Goal: Communication & Community: Answer question/provide support

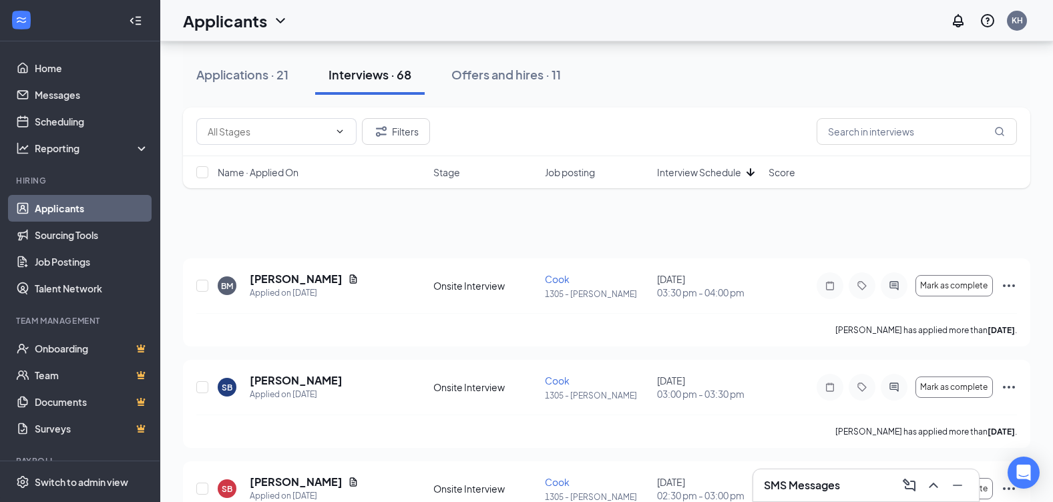
scroll to position [735, 0]
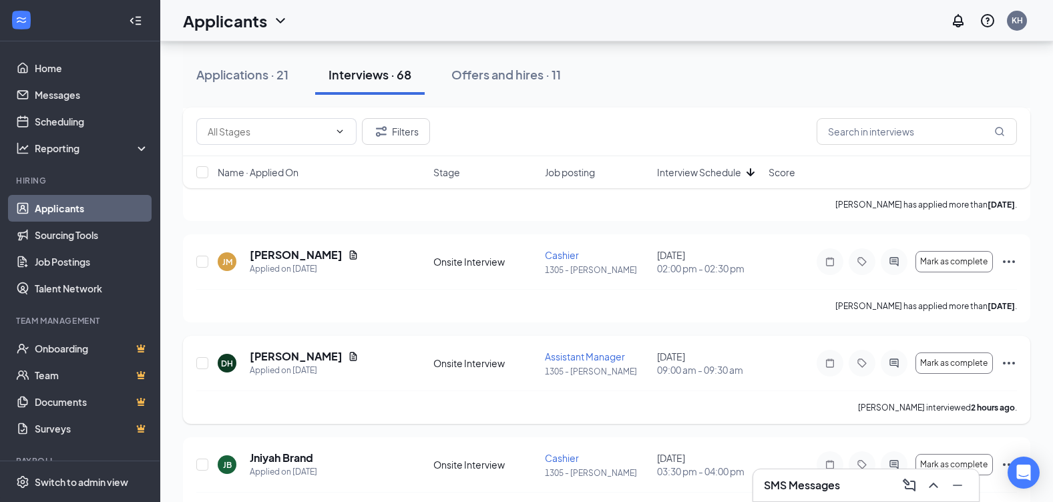
click at [1008, 363] on icon "Ellipses" at bounding box center [1009, 363] width 12 height 3
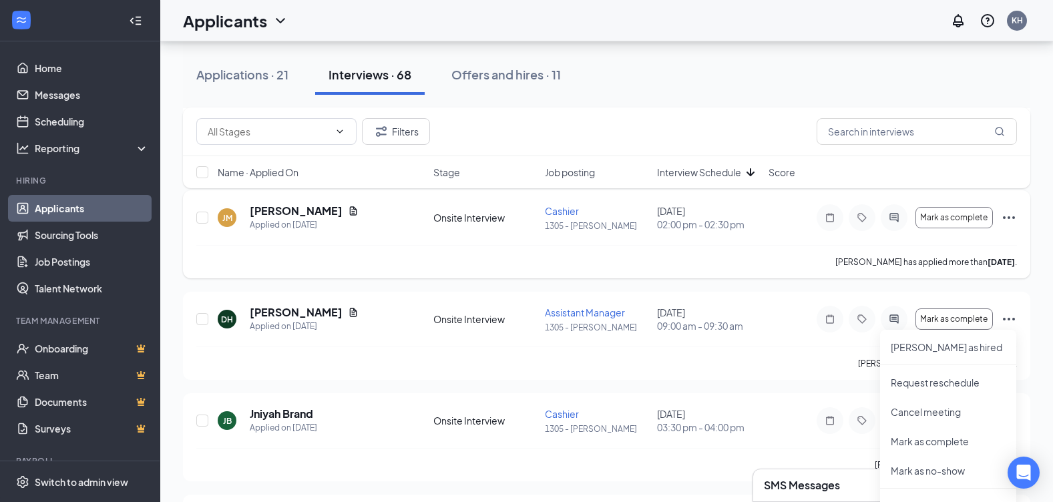
scroll to position [1069, 0]
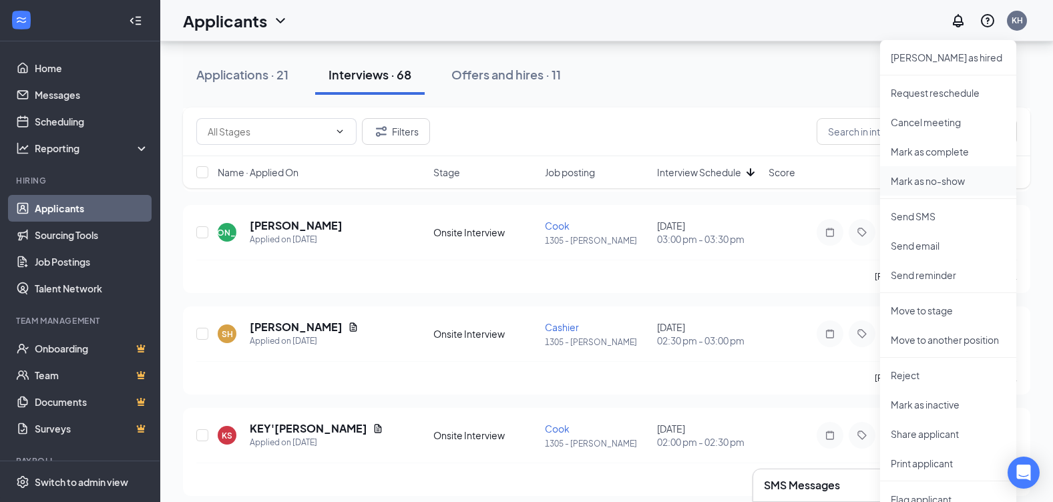
click at [918, 180] on p "Mark as no-show" at bounding box center [948, 180] width 115 height 13
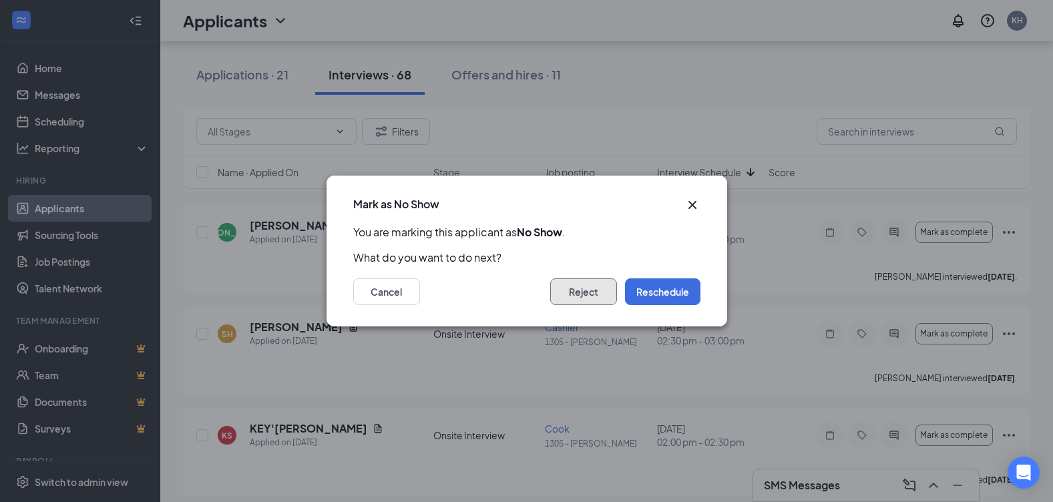
click at [589, 295] on button "Reject" at bounding box center [583, 292] width 67 height 27
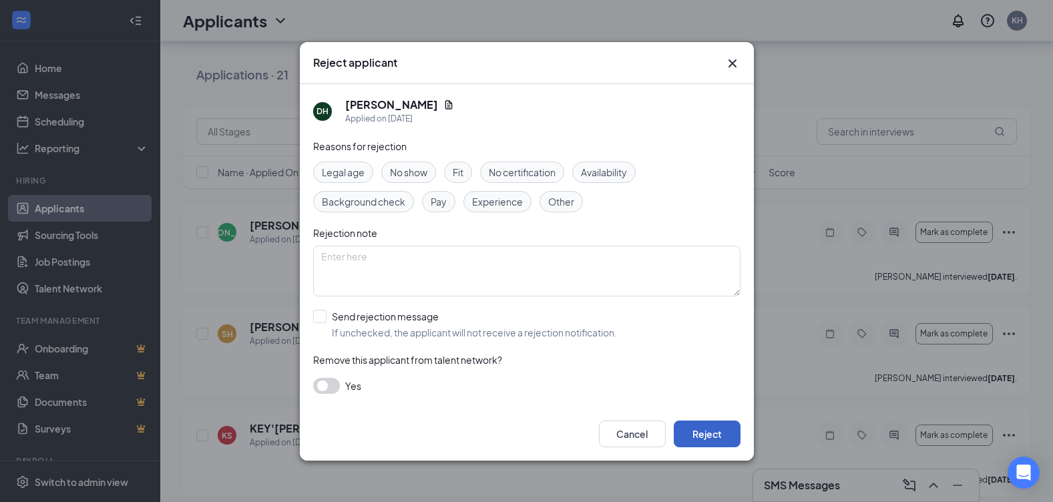
click at [705, 434] on button "Reject" at bounding box center [707, 434] width 67 height 27
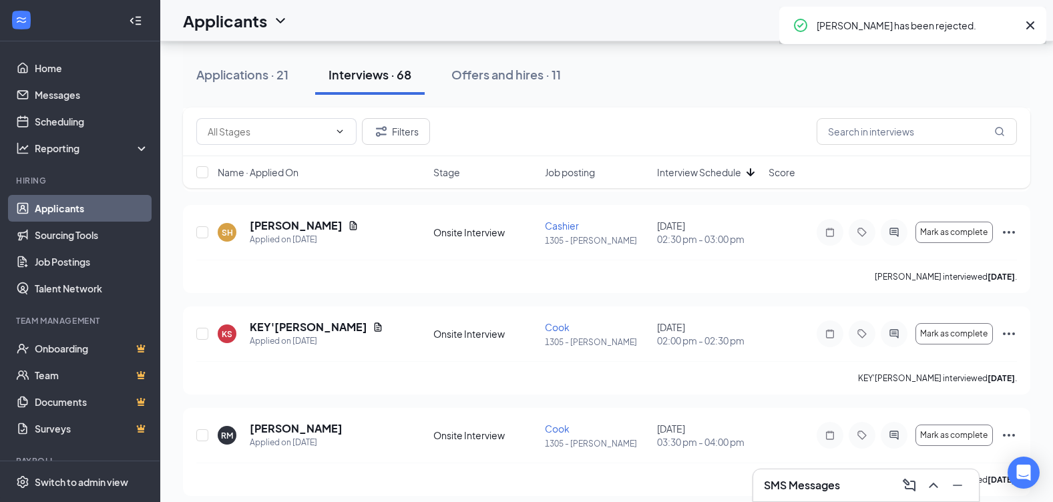
click at [409, 172] on div "Name · Applied On" at bounding box center [322, 172] width 208 height 13
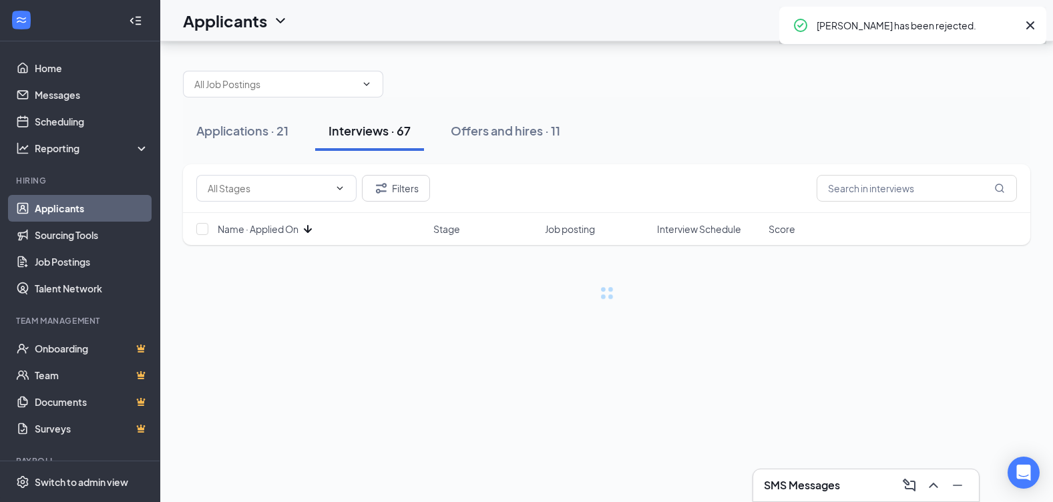
scroll to position [0, 0]
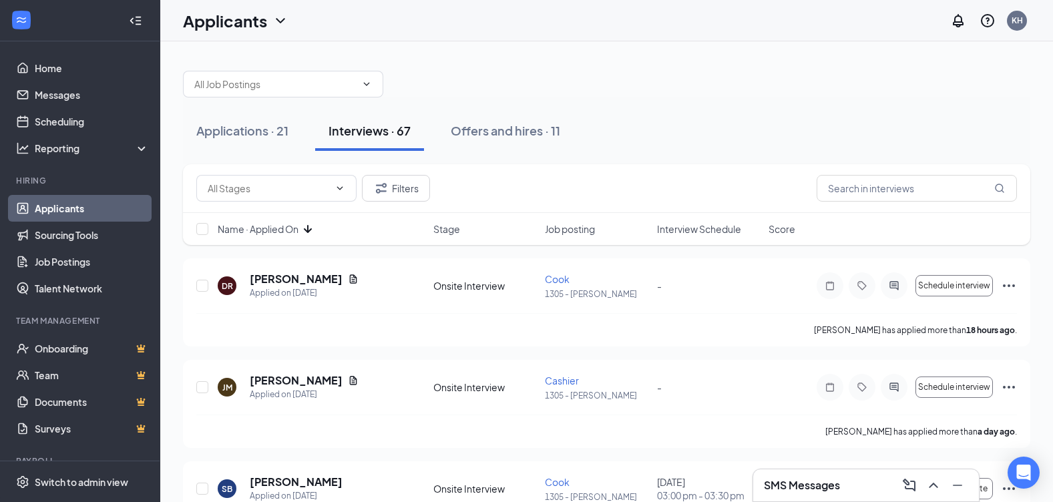
click at [384, 232] on div "Name · Applied On" at bounding box center [322, 228] width 208 height 13
drag, startPoint x: 693, startPoint y: 233, endPoint x: 701, endPoint y: 232, distance: 7.4
click at [693, 232] on span "Interview Schedule" at bounding box center [699, 228] width 84 height 13
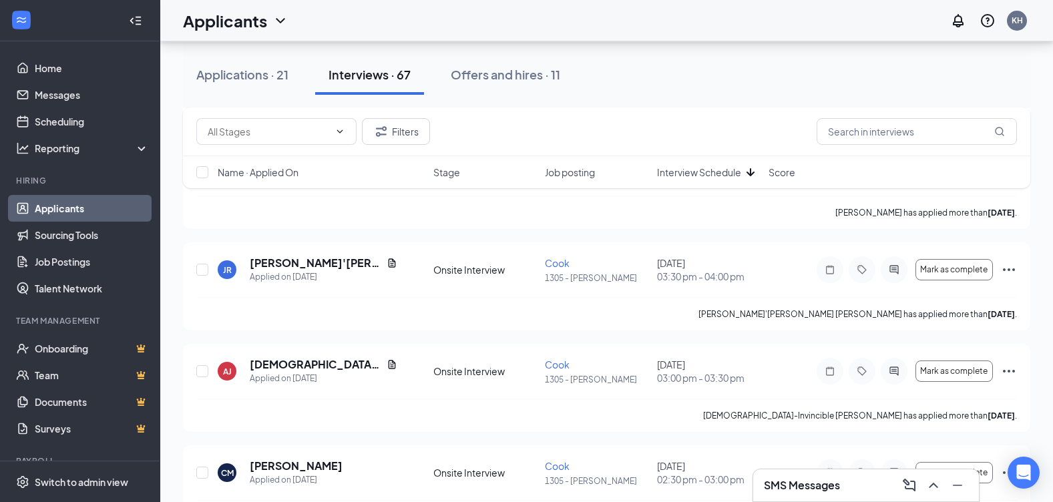
scroll to position [401, 0]
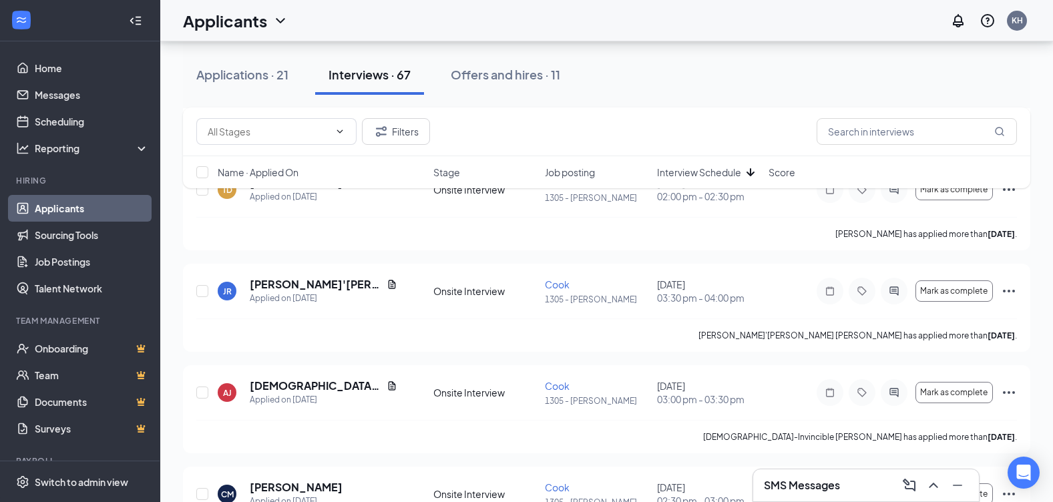
click at [822, 489] on h3 "SMS Messages" at bounding box center [802, 485] width 76 height 15
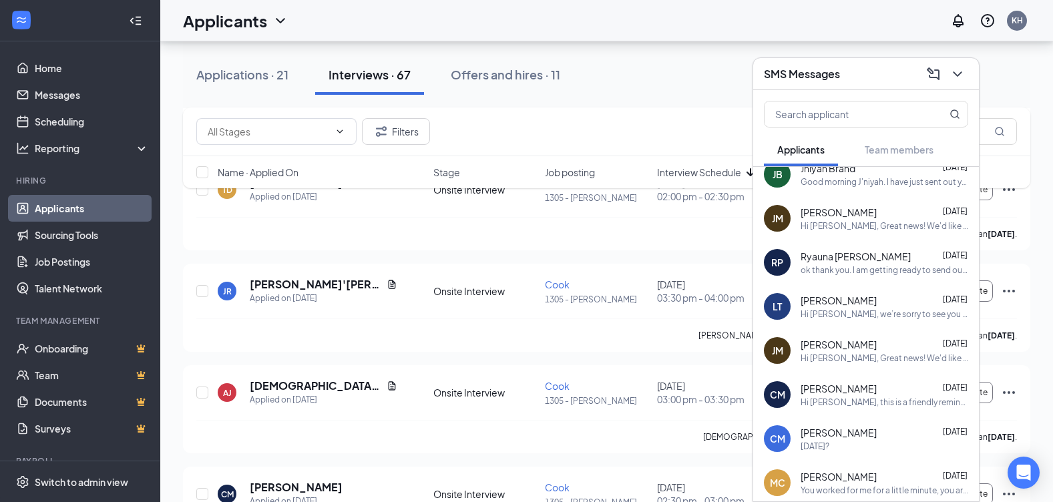
scroll to position [0, 0]
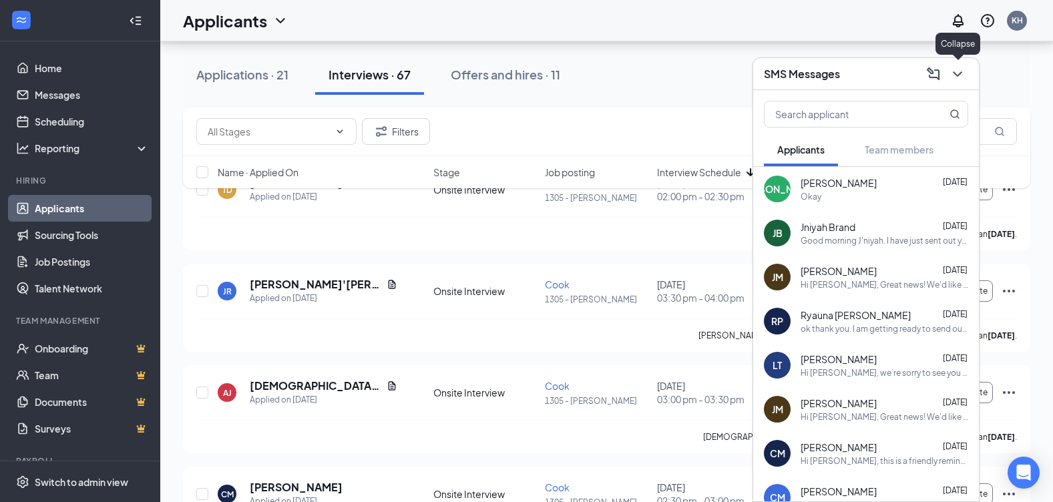
click at [960, 71] on icon "ChevronDown" at bounding box center [958, 74] width 16 height 16
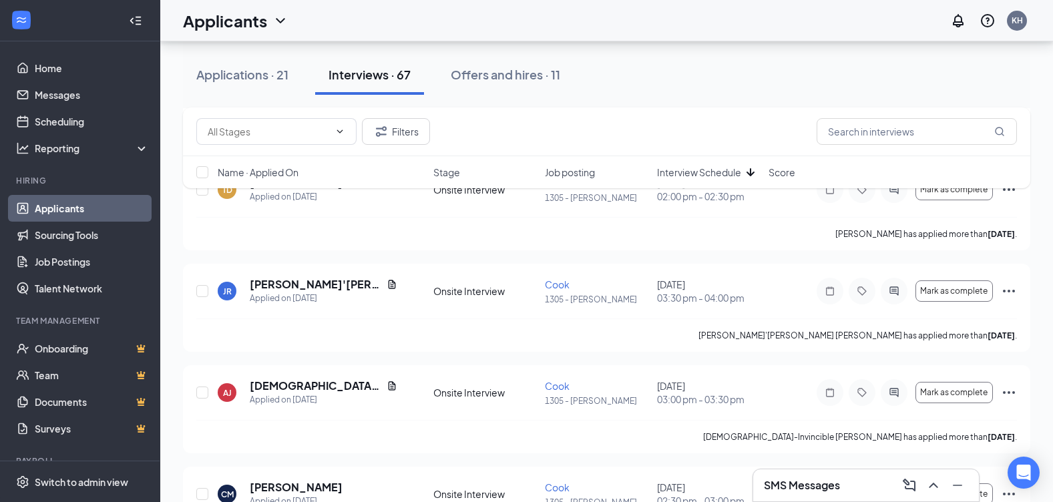
click at [805, 76] on div "Applications · 21 Interviews · 67 Offers and hires · 11" at bounding box center [607, 75] width 848 height 40
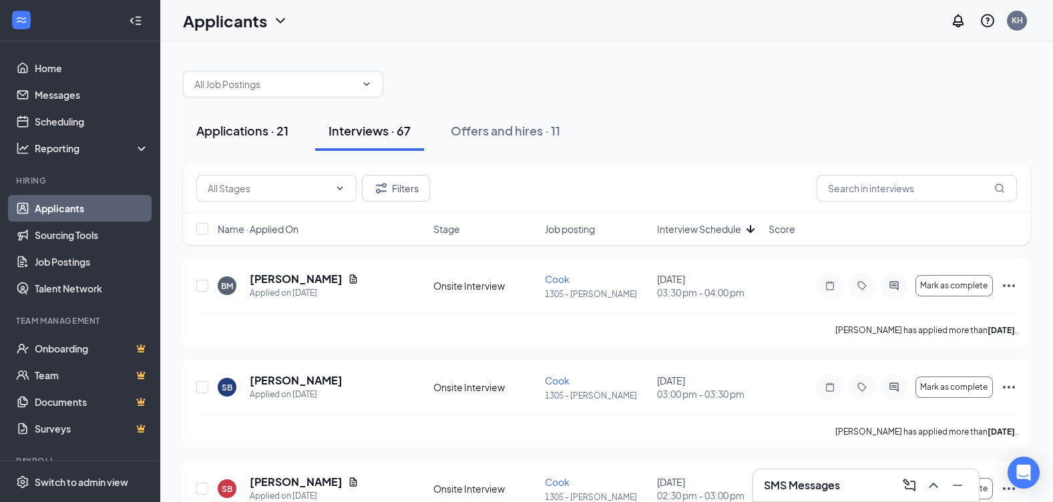
click at [238, 134] on div "Applications · 21" at bounding box center [242, 130] width 92 height 17
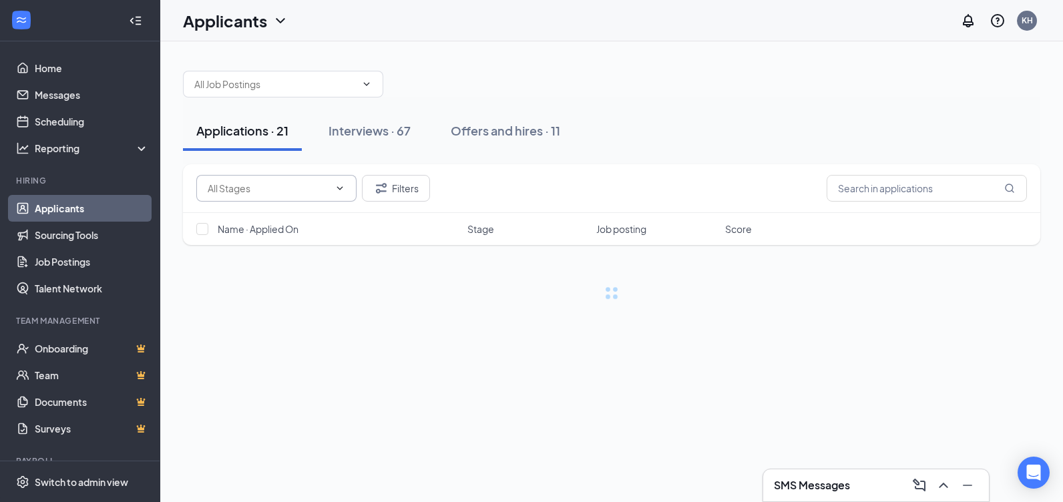
click at [340, 186] on icon "ChevronDown" at bounding box center [340, 188] width 11 height 11
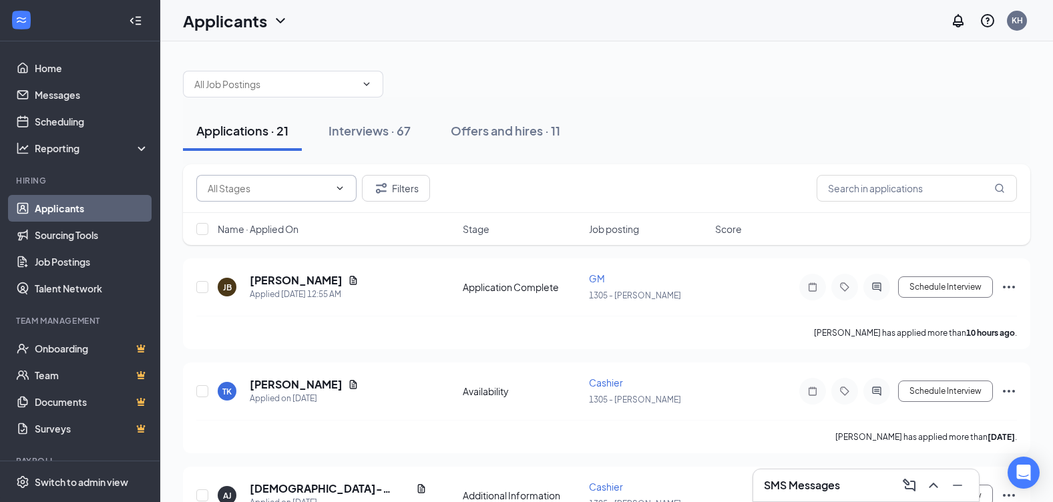
click at [339, 188] on icon "ChevronDown" at bounding box center [340, 187] width 6 height 3
click at [341, 188] on icon "ChevronDown" at bounding box center [340, 187] width 6 height 3
click at [289, 280] on h5 "[PERSON_NAME]" at bounding box center [296, 280] width 93 height 15
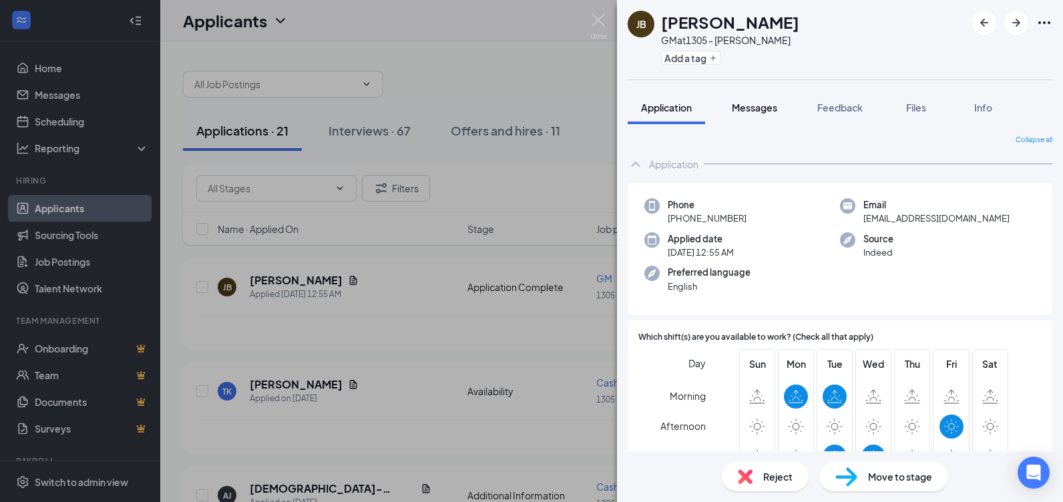
click at [747, 105] on span "Messages" at bounding box center [754, 108] width 45 height 12
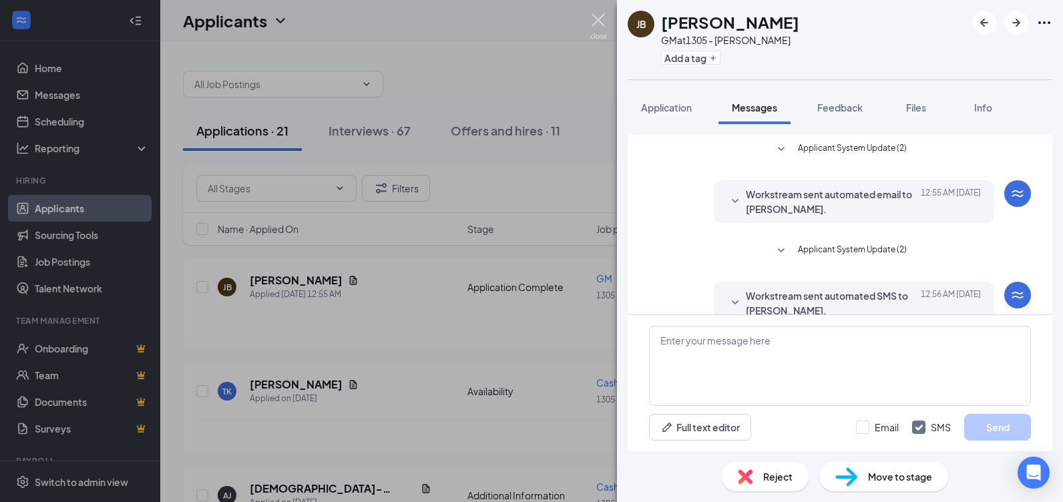
click at [598, 19] on img at bounding box center [598, 26] width 17 height 26
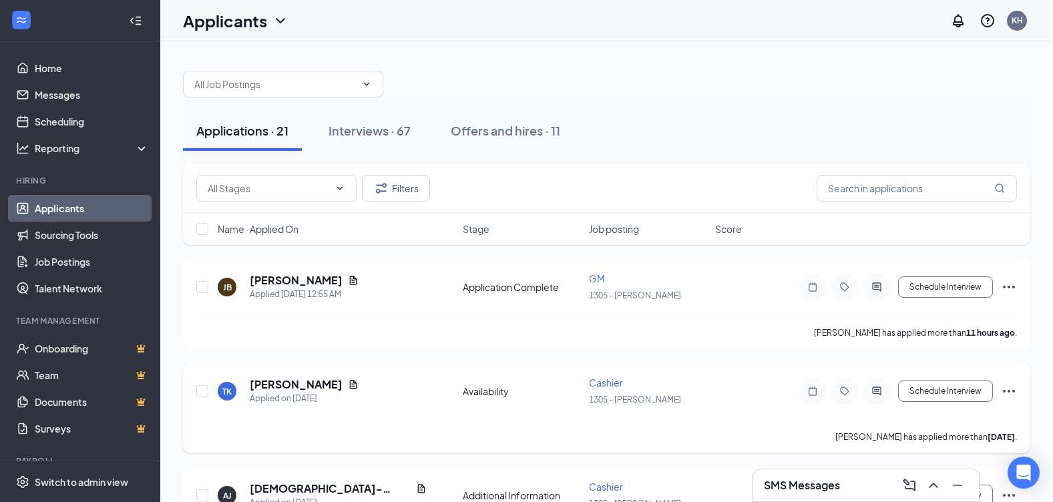
click at [1011, 389] on icon "Ellipses" at bounding box center [1009, 391] width 16 height 16
click at [909, 422] on p "Mark as hired" at bounding box center [949, 419] width 115 height 13
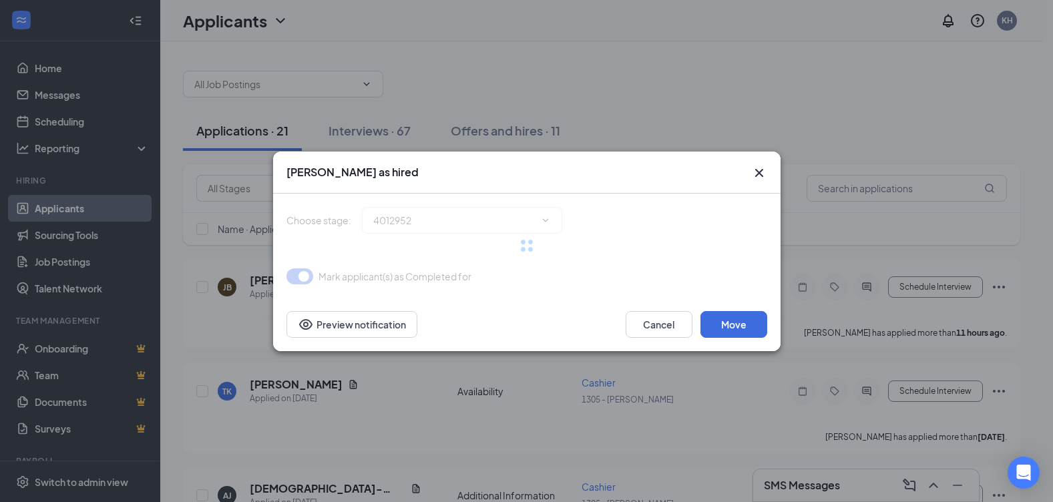
type input "Hiring Complete (final stage)"
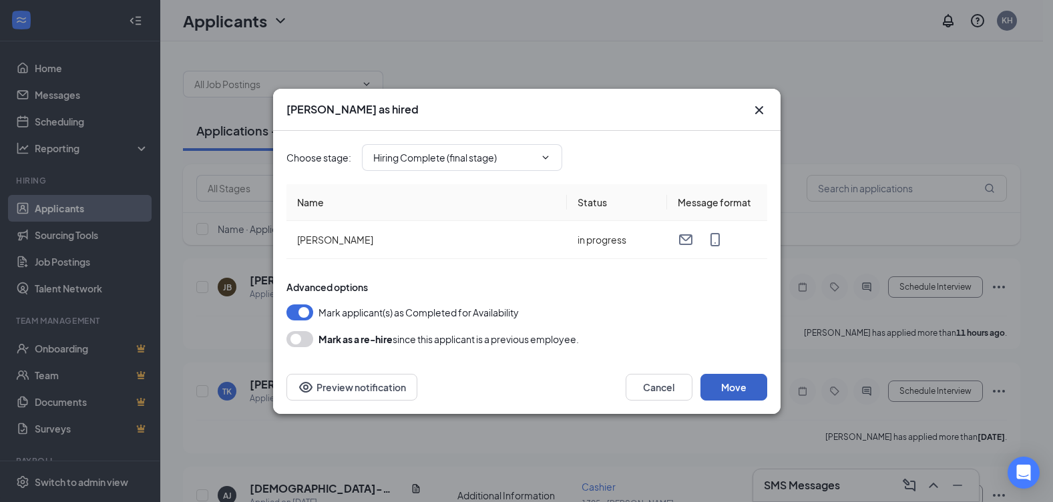
click at [731, 389] on button "Move" at bounding box center [734, 387] width 67 height 27
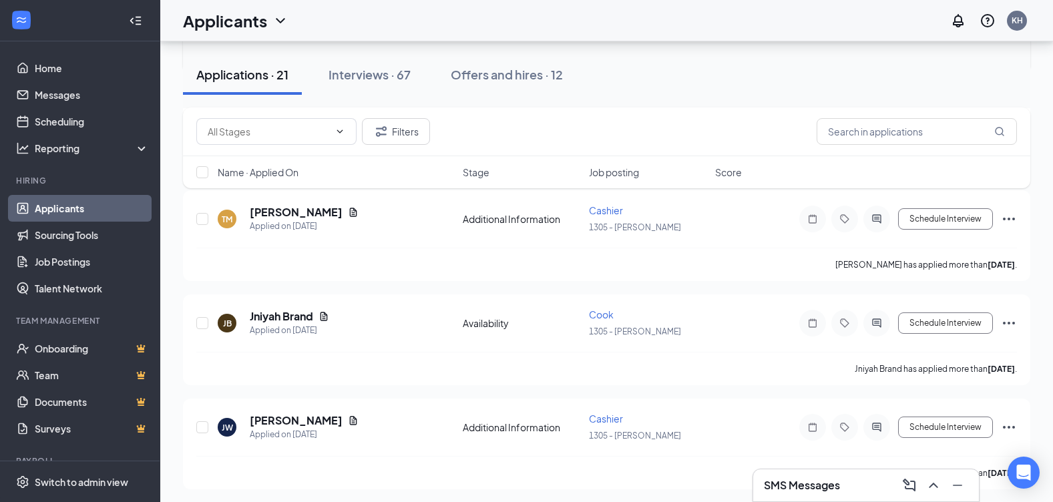
scroll to position [868, 0]
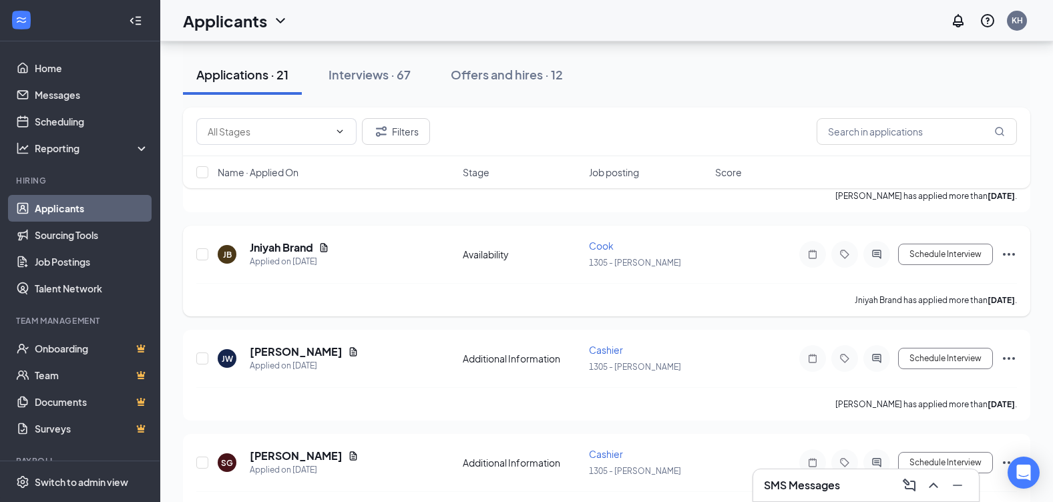
click at [1009, 254] on icon "Ellipses" at bounding box center [1009, 254] width 12 height 3
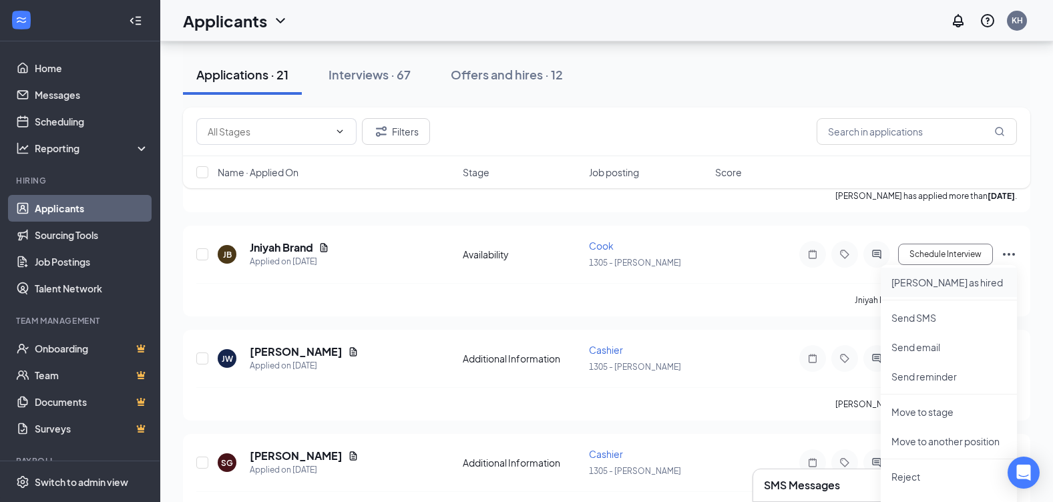
click at [928, 285] on p "Mark as hired" at bounding box center [949, 282] width 115 height 13
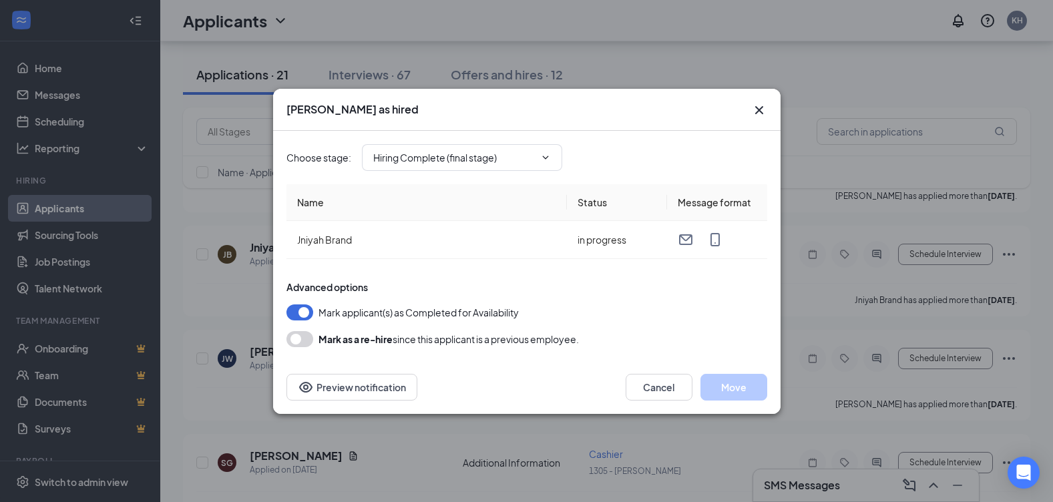
type input "Hiring Complete (final stage)"
click at [735, 387] on button "Move" at bounding box center [734, 387] width 67 height 27
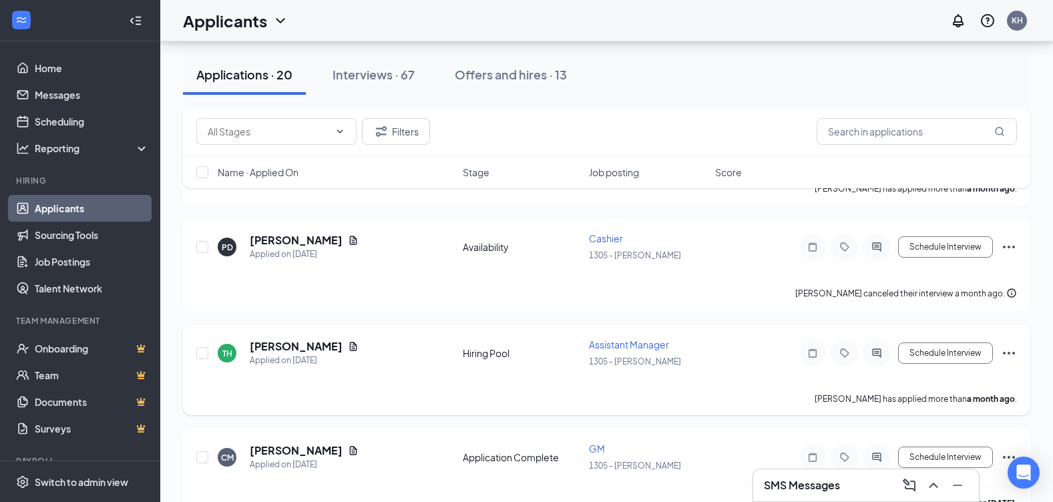
scroll to position [1747, 0]
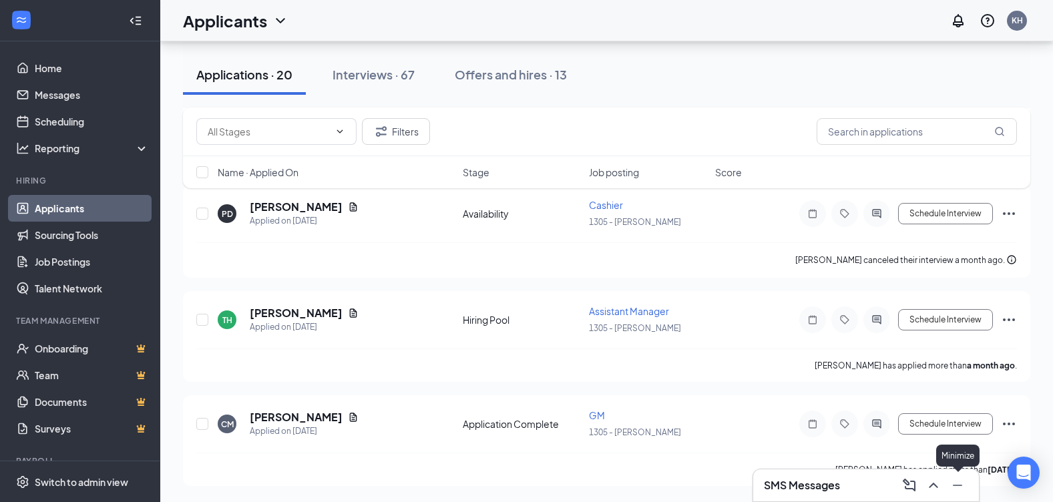
click at [960, 485] on icon "Minimize" at bounding box center [958, 486] width 16 height 16
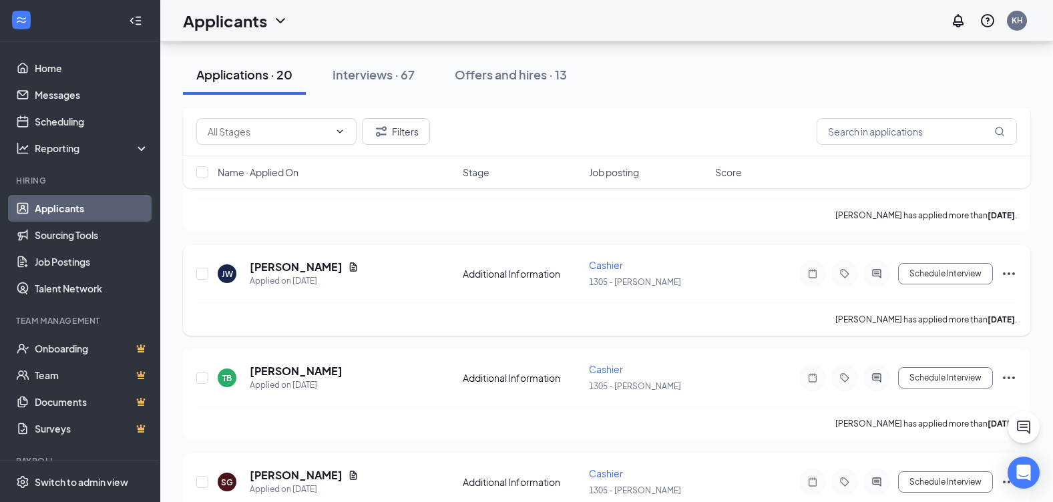
scroll to position [0, 0]
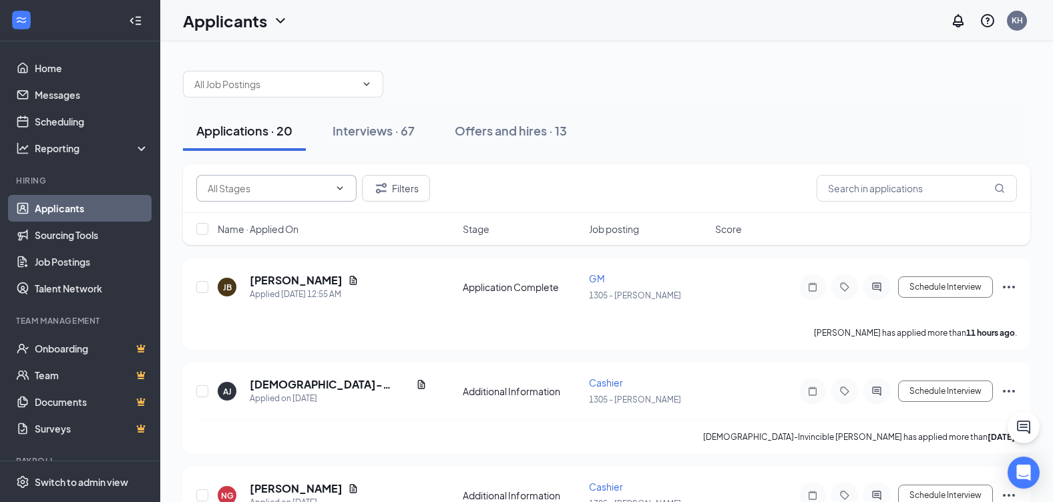
click at [339, 186] on icon "ChevronDown" at bounding box center [340, 188] width 11 height 11
click at [285, 283] on h5 "[PERSON_NAME]" at bounding box center [296, 280] width 93 height 15
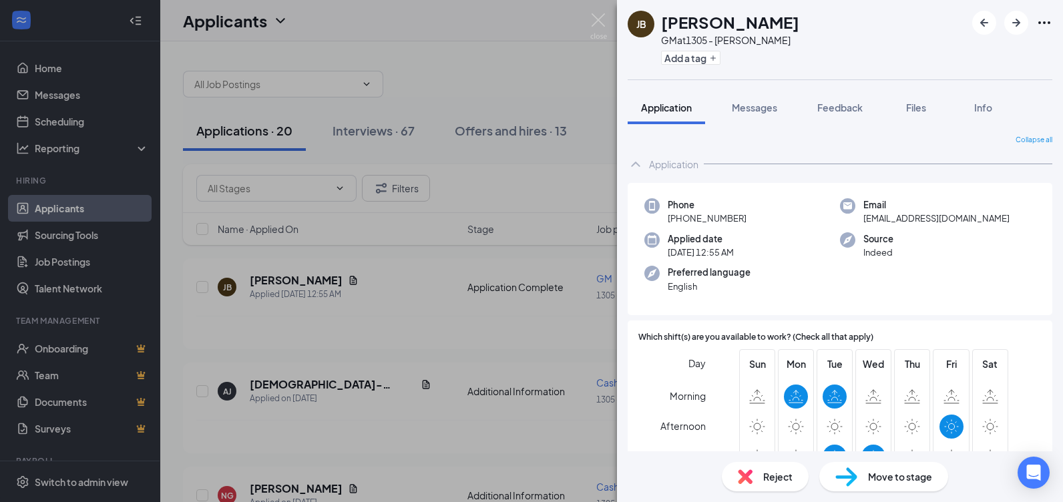
click at [539, 35] on div "JB Jennifer Bishop GM at 1305 - McCray Add a tag Application Messages Feedback …" at bounding box center [531, 251] width 1063 height 502
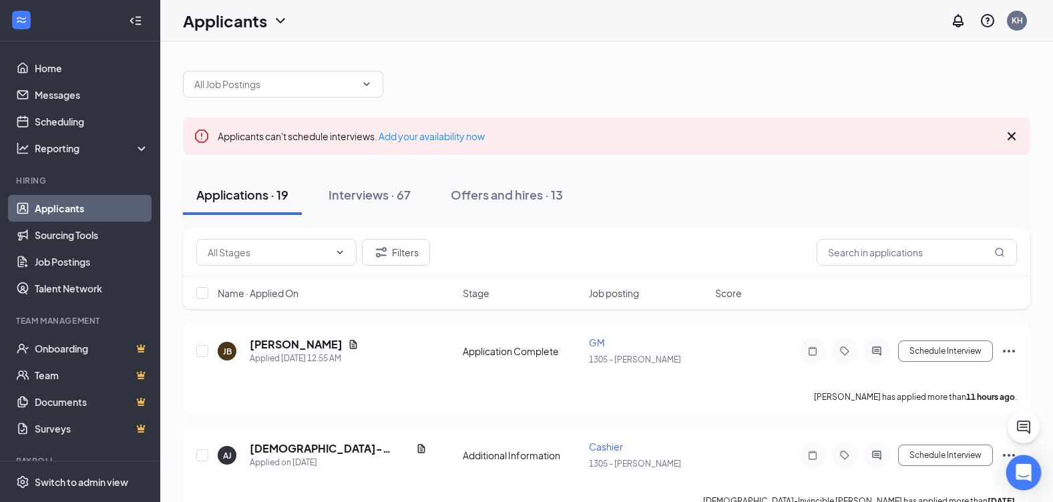
click at [1023, 476] on icon "Open Intercom Messenger" at bounding box center [1023, 472] width 15 height 17
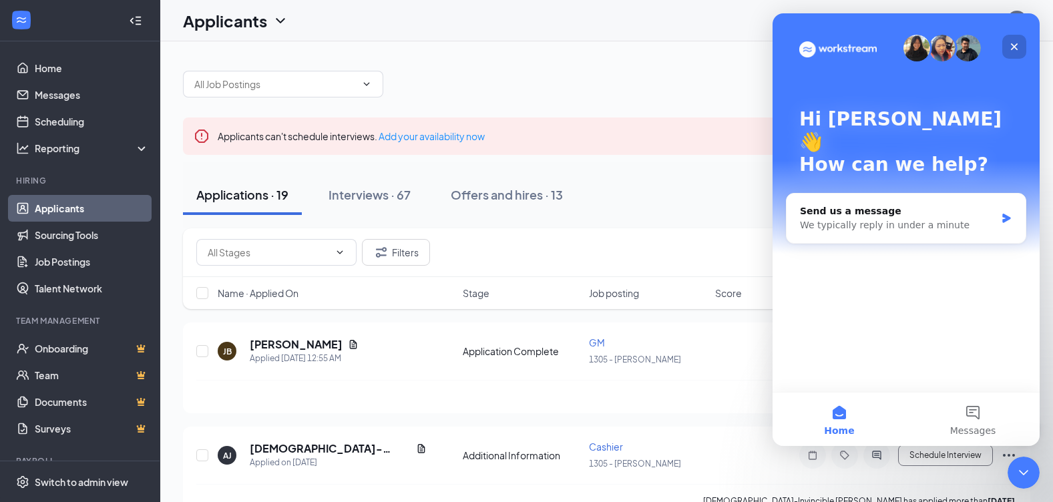
click at [1013, 43] on icon "Close" at bounding box center [1014, 46] width 11 height 11
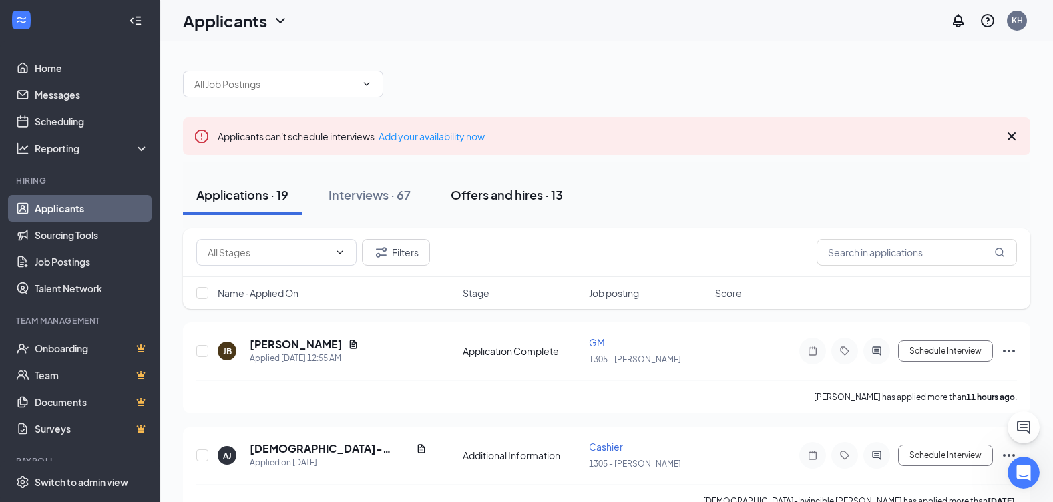
click at [488, 198] on div "Offers and hires · 13" at bounding box center [507, 194] width 112 height 17
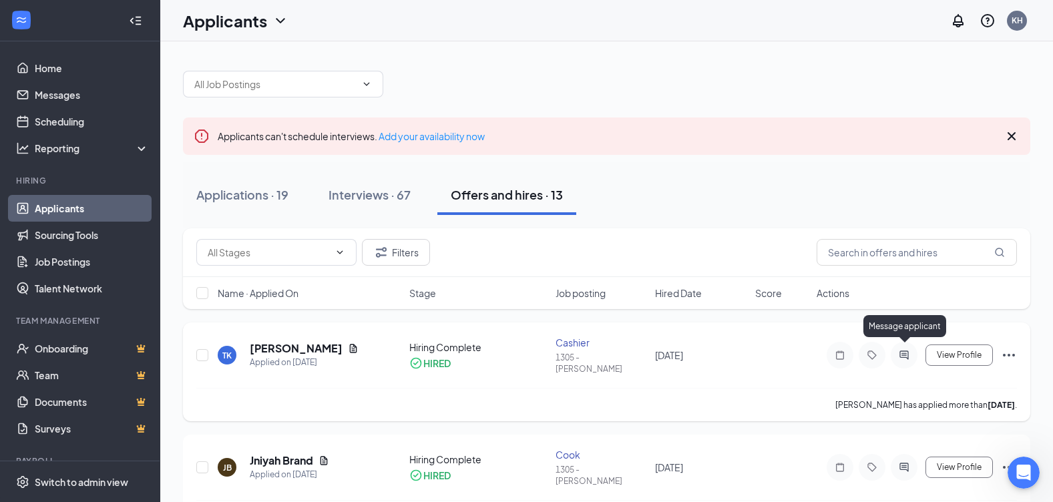
click at [903, 350] on icon "ActiveChat" at bounding box center [904, 355] width 16 height 11
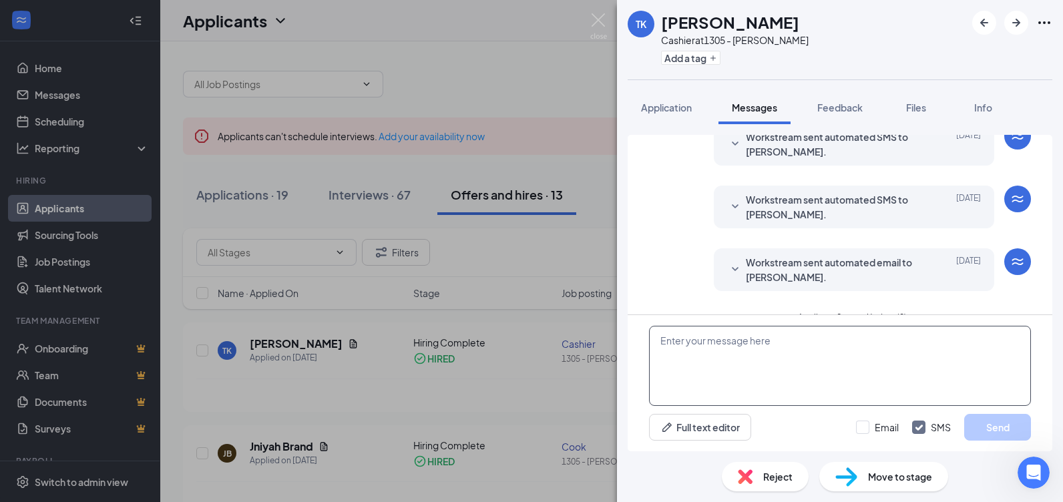
scroll to position [404, 0]
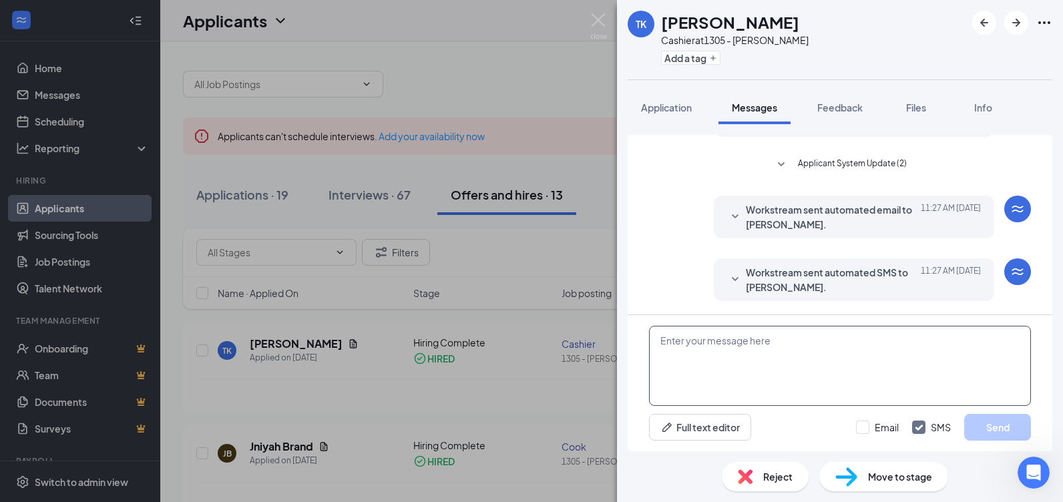
click at [798, 361] on textarea at bounding box center [840, 366] width 382 height 80
click at [873, 335] on textarea "Good morning, Todd. Hope you are well." at bounding box center [840, 366] width 382 height 80
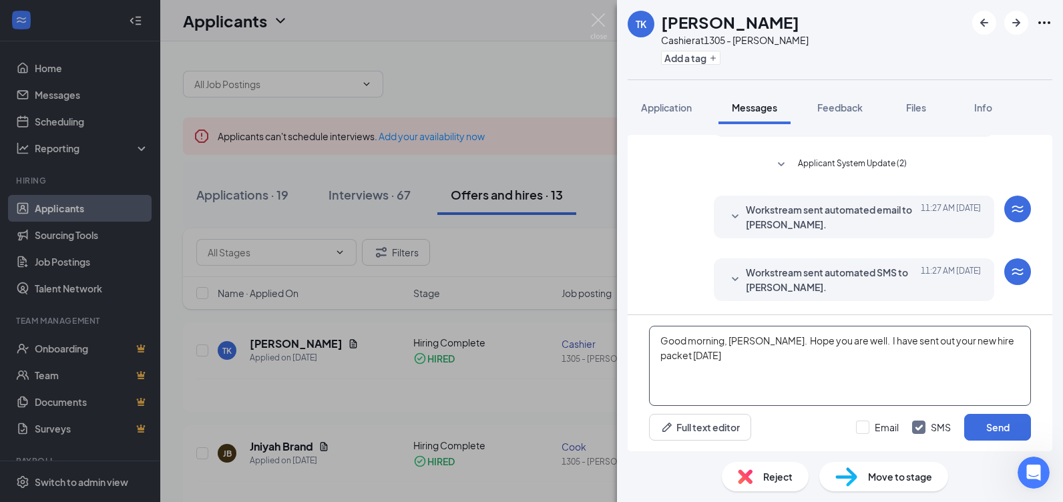
click at [818, 340] on textarea "Good morning, Todd. Hope you are well. I have sent out your new hire packet yes…" at bounding box center [840, 366] width 382 height 80
click at [744, 359] on textarea "Good morning, Todd. Hope all is well. I have sent out your new hire packet yest…" at bounding box center [840, 366] width 382 height 80
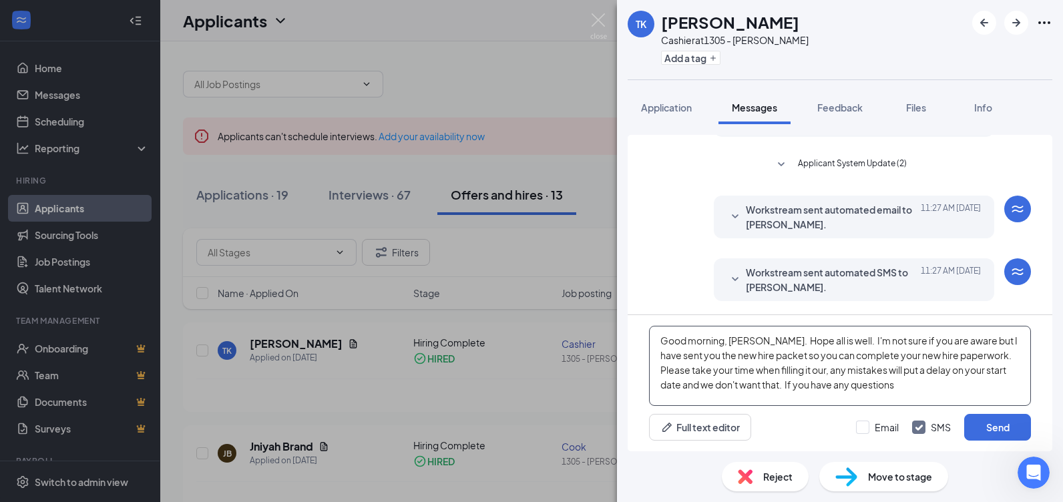
click at [898, 387] on textarea "Good morning, Todd. Hope all is well. I'm not sure if you are aware but I have …" at bounding box center [840, 366] width 382 height 80
click at [862, 399] on textarea "Good morning, Todd. Hope all is well. I'm not sure if you are aware but I have …" at bounding box center [840, 366] width 382 height 80
click at [872, 396] on textarea "Good morning, Todd. Hope all is well. I'm not sure if you are aware but I have …" at bounding box center [840, 366] width 382 height 80
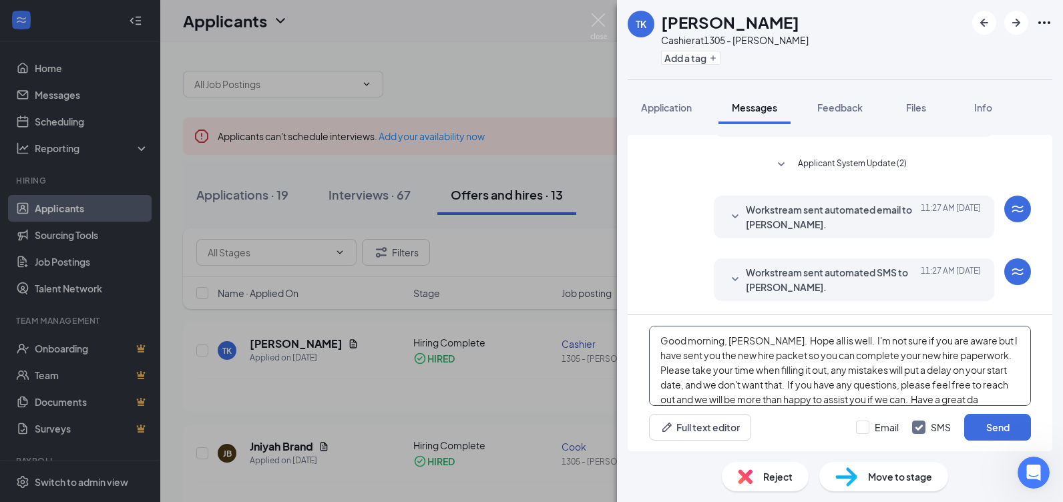
scroll to position [15, 0]
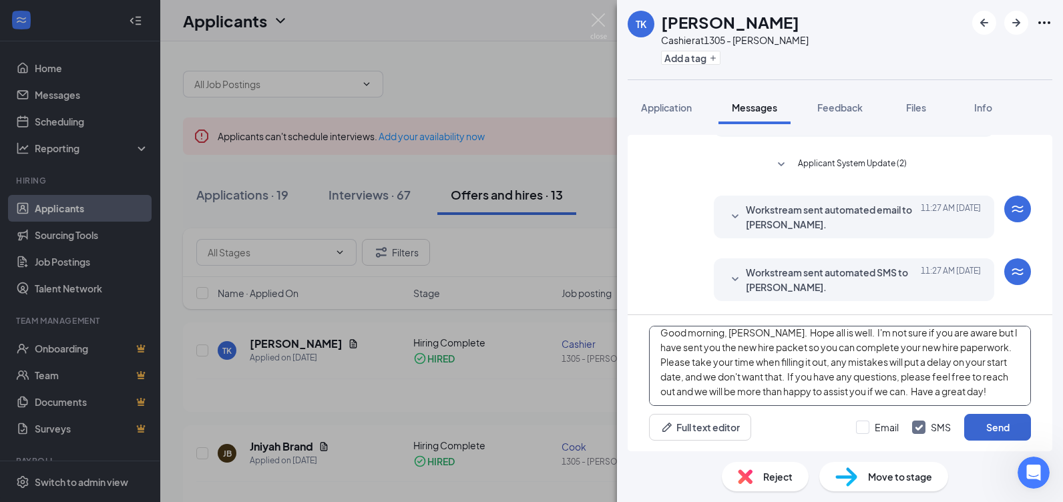
type textarea "Good morning, Todd. Hope all is well. I'm not sure if you are aware but I have …"
click at [991, 424] on button "Send" at bounding box center [997, 427] width 67 height 27
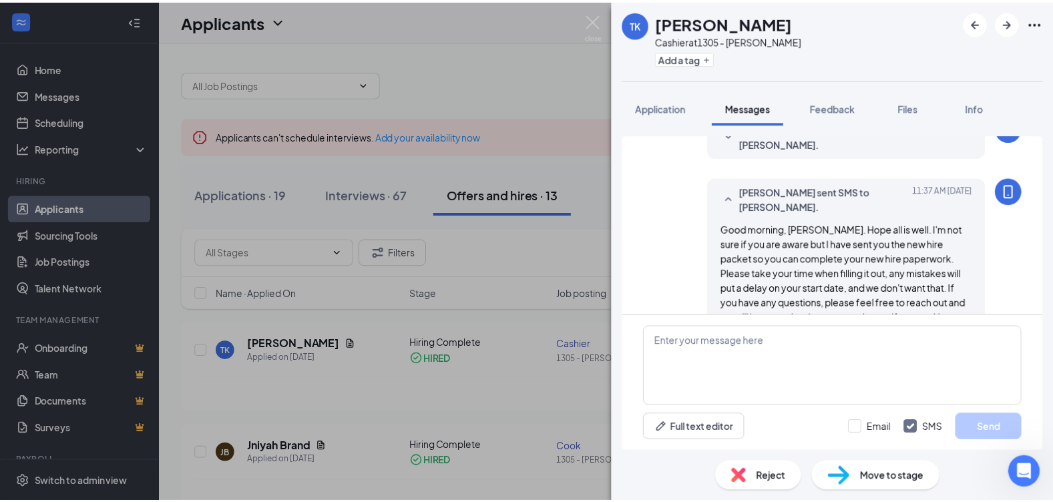
scroll to position [564, 0]
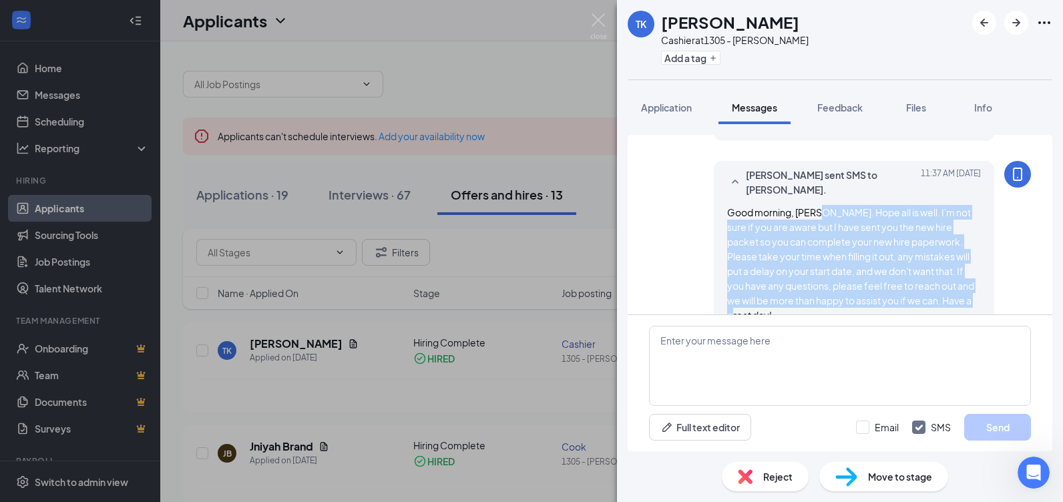
drag, startPoint x: 812, startPoint y: 198, endPoint x: 970, endPoint y: 287, distance: 180.9
click at [970, 287] on div "Good morning, Todd. Hope all is well. I'm not sure if you are aware but I have …" at bounding box center [854, 264] width 254 height 118
drag, startPoint x: 970, startPoint y: 287, endPoint x: 863, endPoint y: 238, distance: 117.5
copy span "Hope all is well. I'm not sure if you are aware but I have sent you the new hir…"
click at [596, 17] on img at bounding box center [598, 26] width 17 height 26
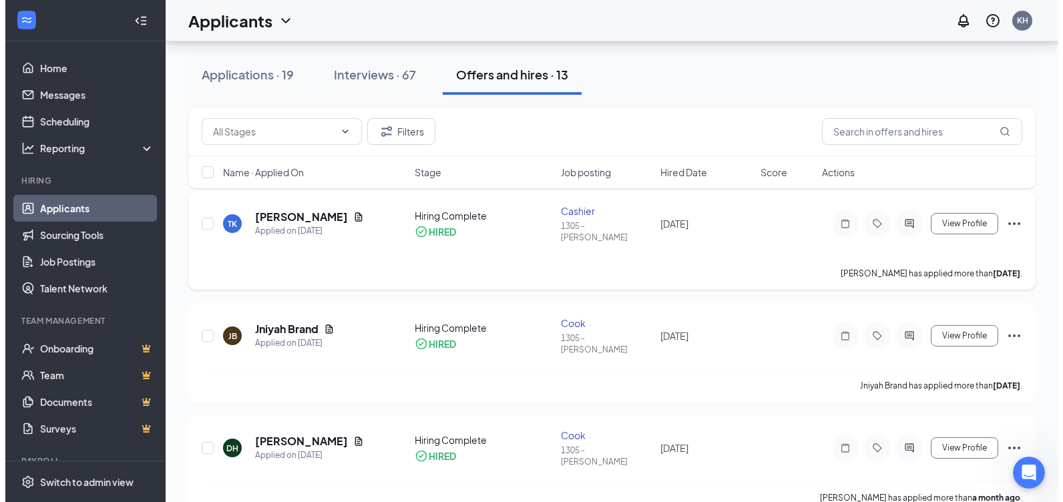
scroll to position [134, 0]
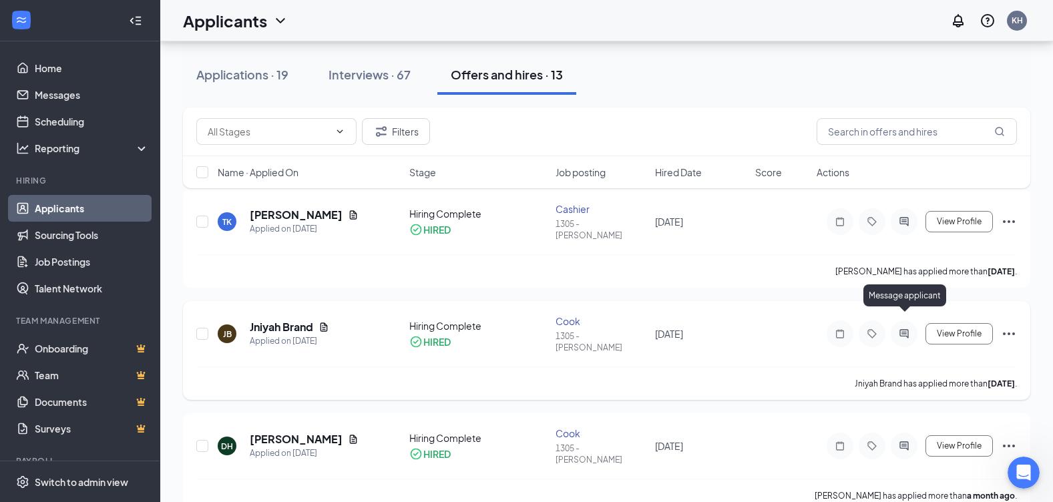
click at [900, 329] on icon "ActiveChat" at bounding box center [904, 334] width 16 height 11
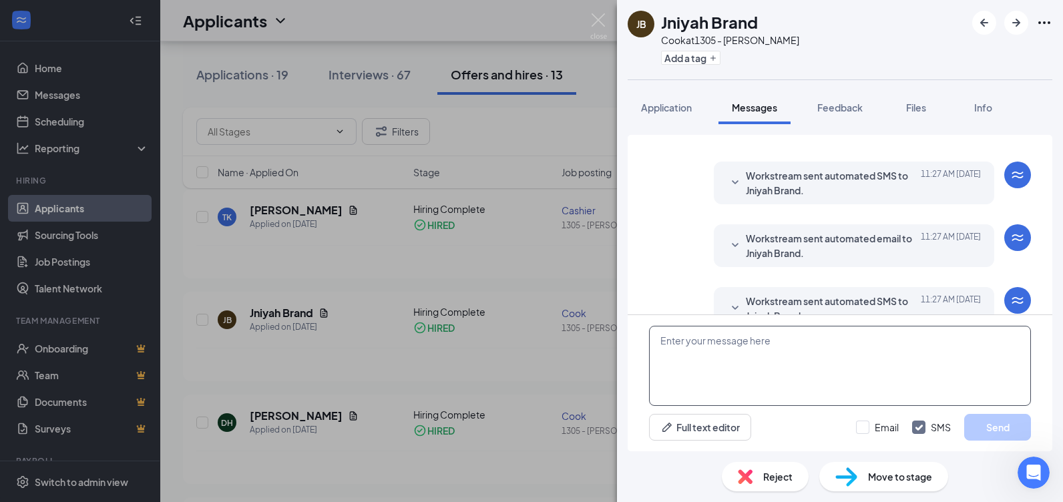
scroll to position [404, 0]
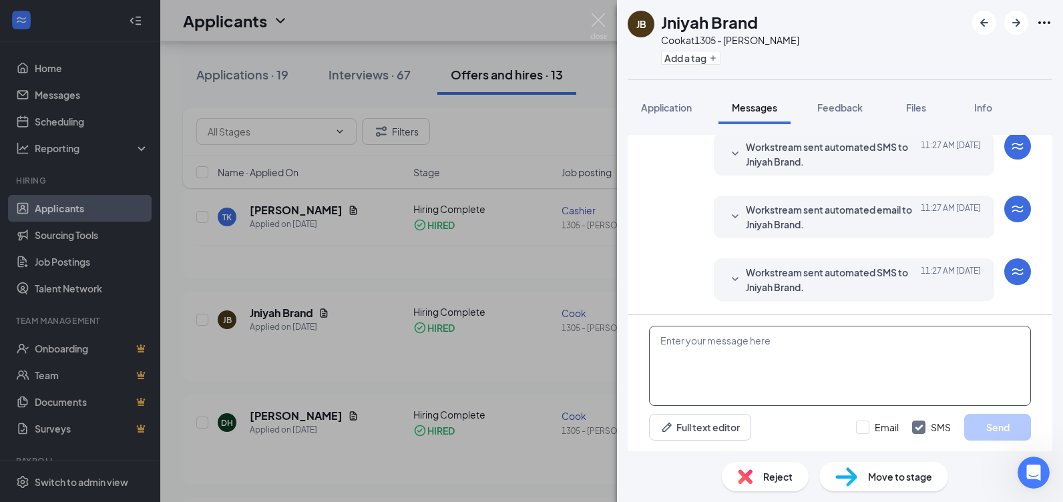
click at [765, 344] on textarea at bounding box center [840, 366] width 382 height 80
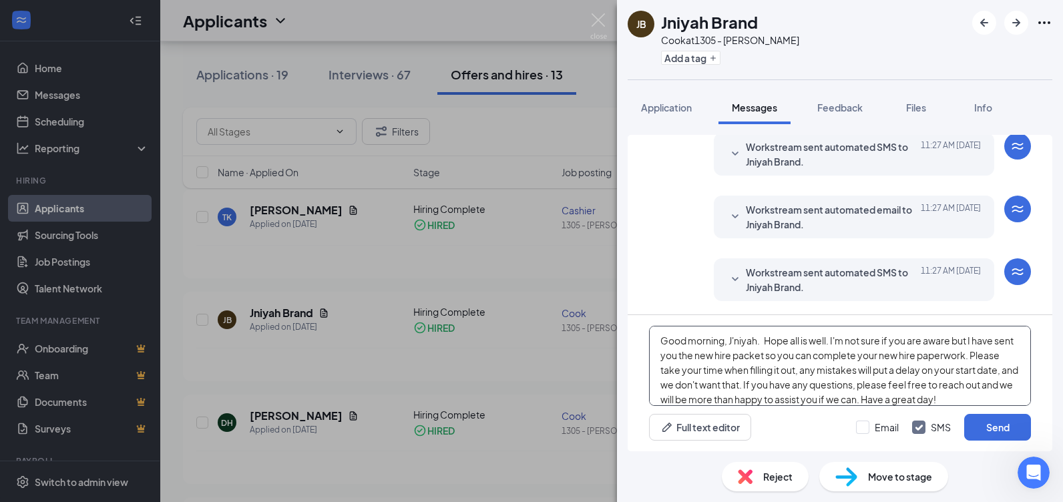
click at [832, 339] on textarea "Good morning, J'niyah. Hope all is well. I'm not sure if you are aware but I ha…" at bounding box center [840, 366] width 382 height 80
type textarea "Good morning, J'niyah. Hope all is well. I'm not sure if you are aware but I ha…"
click at [997, 427] on button "Send" at bounding box center [997, 427] width 67 height 27
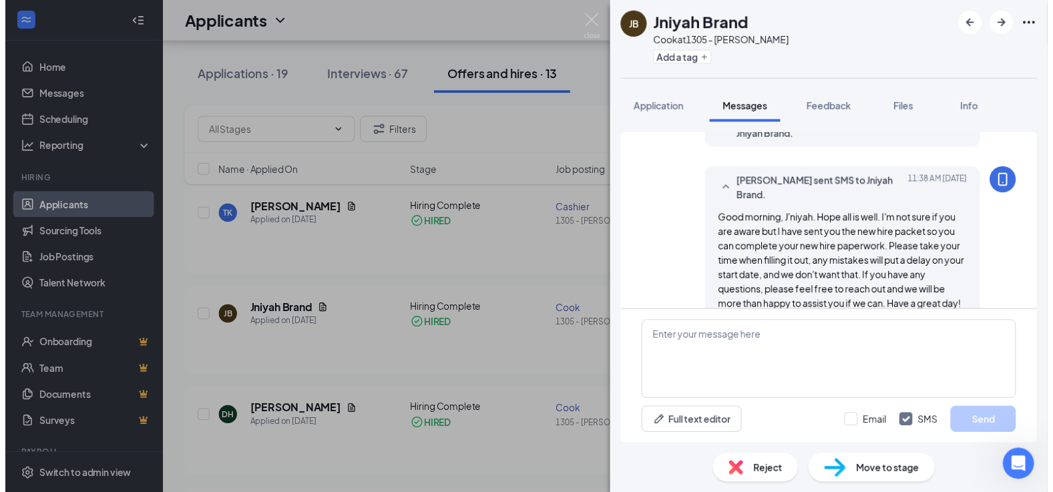
scroll to position [564, 0]
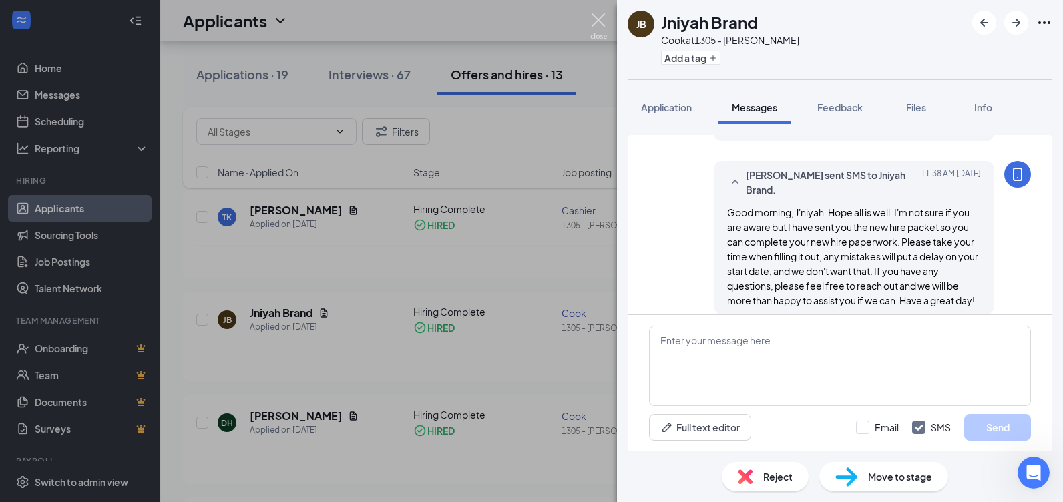
click at [598, 17] on img at bounding box center [598, 26] width 17 height 26
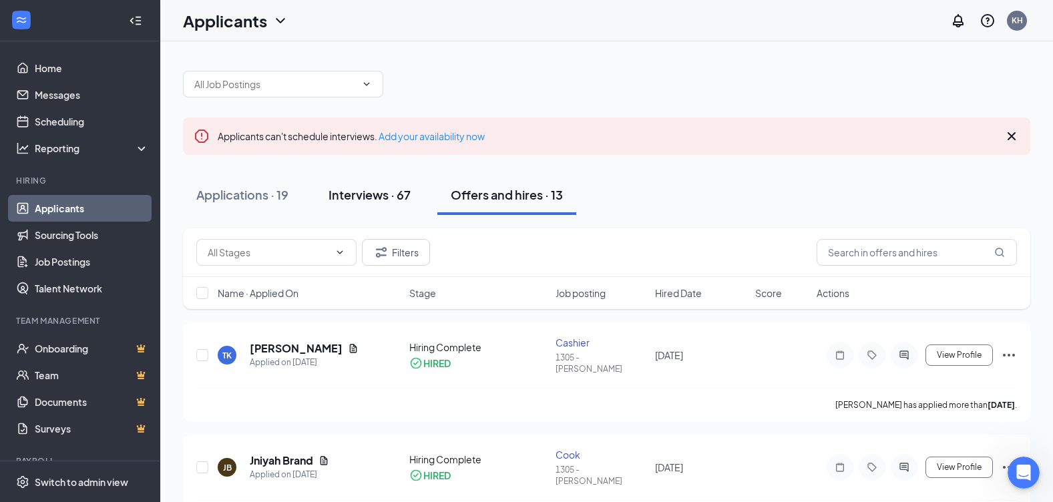
click at [381, 192] on div "Interviews · 67" at bounding box center [370, 194] width 82 height 17
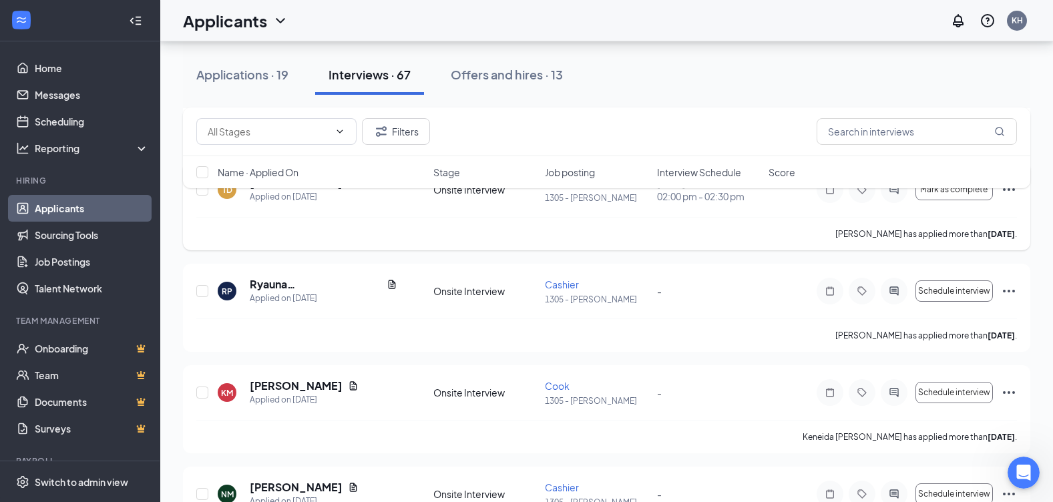
scroll to position [735, 0]
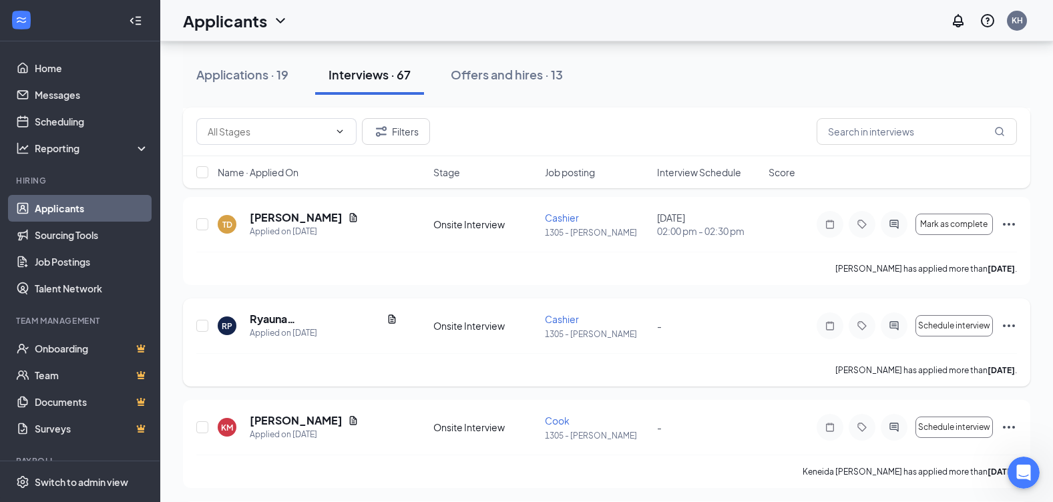
click at [1010, 325] on icon "Ellipses" at bounding box center [1009, 326] width 12 height 3
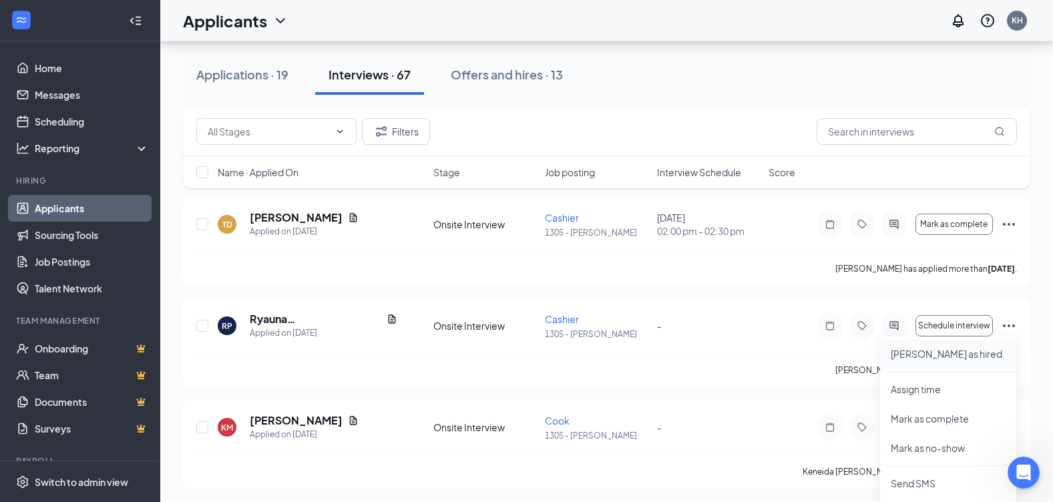
click at [935, 353] on p "Mark as hired" at bounding box center [948, 353] width 115 height 13
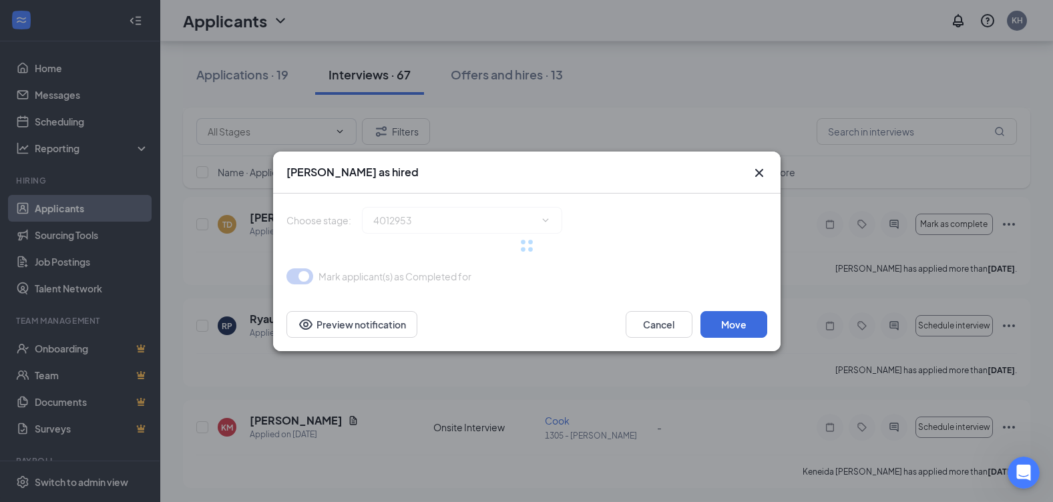
type input "Hiring Complete (final stage)"
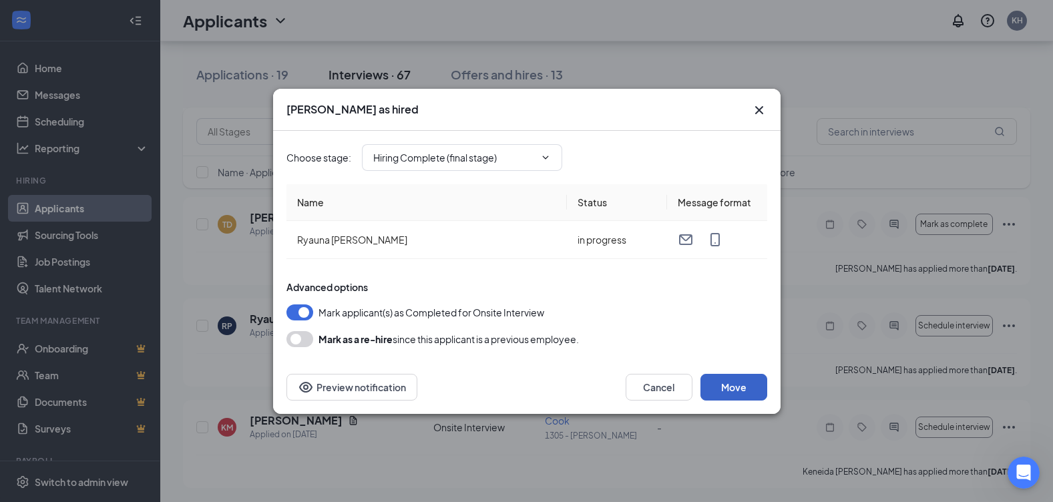
click at [739, 387] on button "Move" at bounding box center [734, 387] width 67 height 27
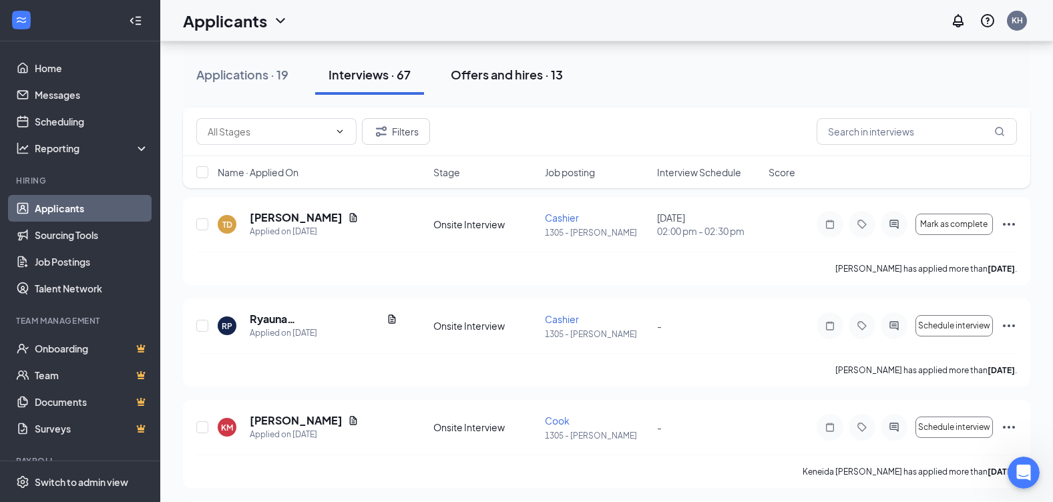
click at [498, 73] on div "Offers and hires · 13" at bounding box center [507, 74] width 112 height 17
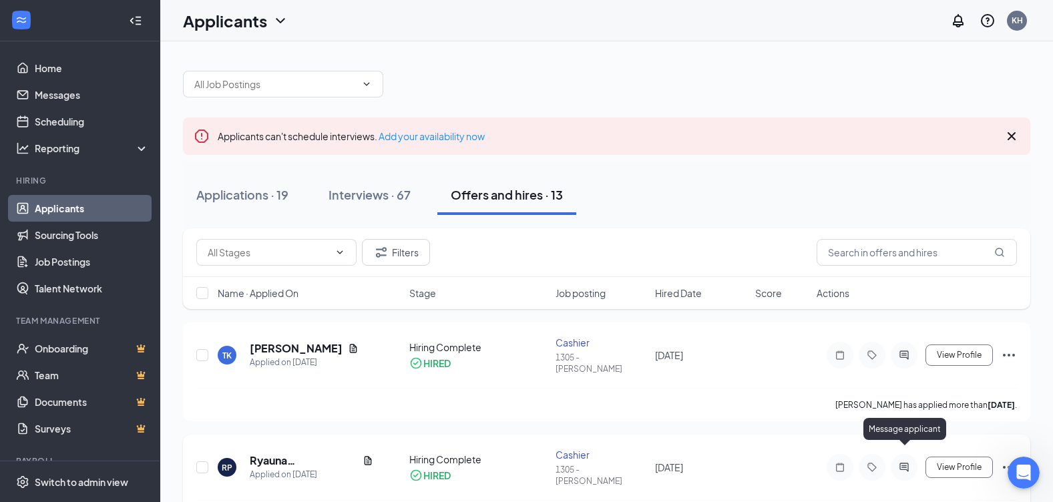
click at [906, 462] on icon "ActiveChat" at bounding box center [904, 467] width 16 height 11
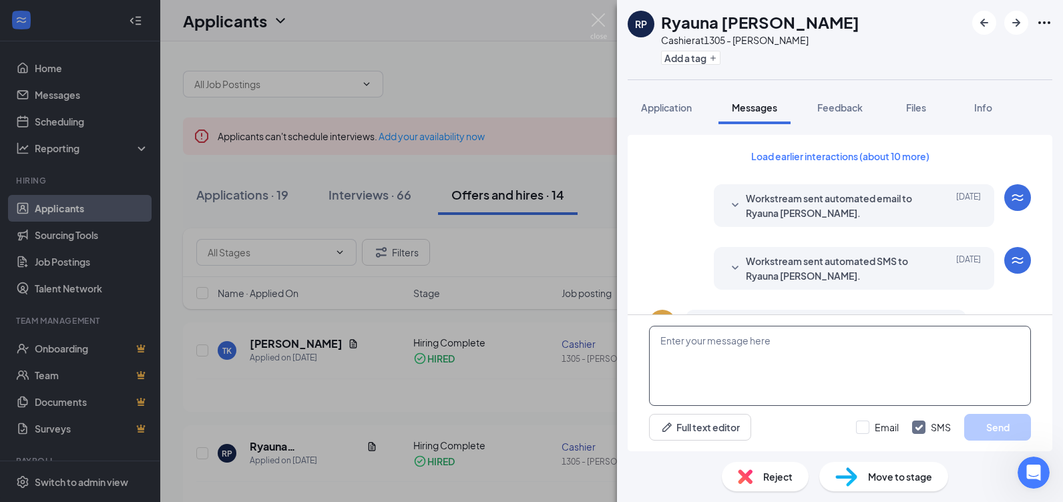
scroll to position [498, 0]
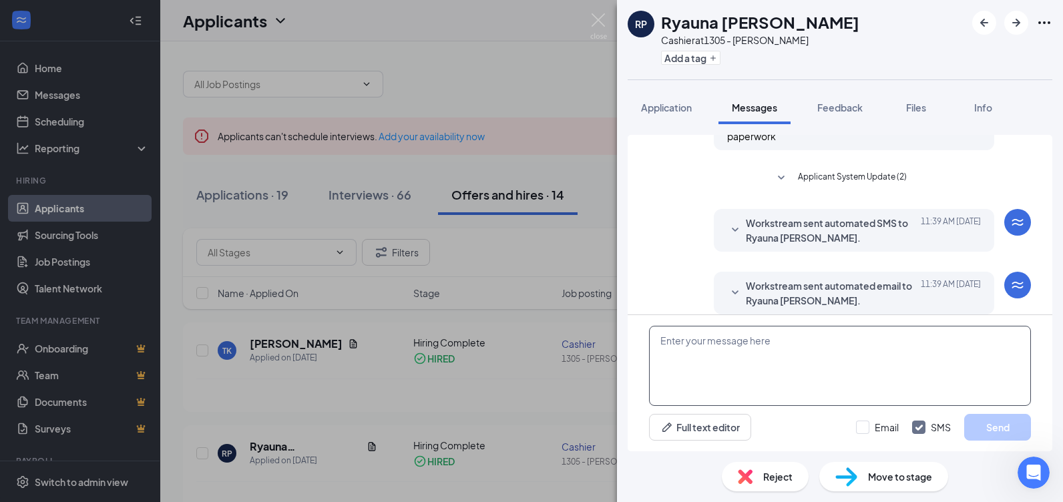
click at [747, 345] on textarea at bounding box center [840, 366] width 382 height 80
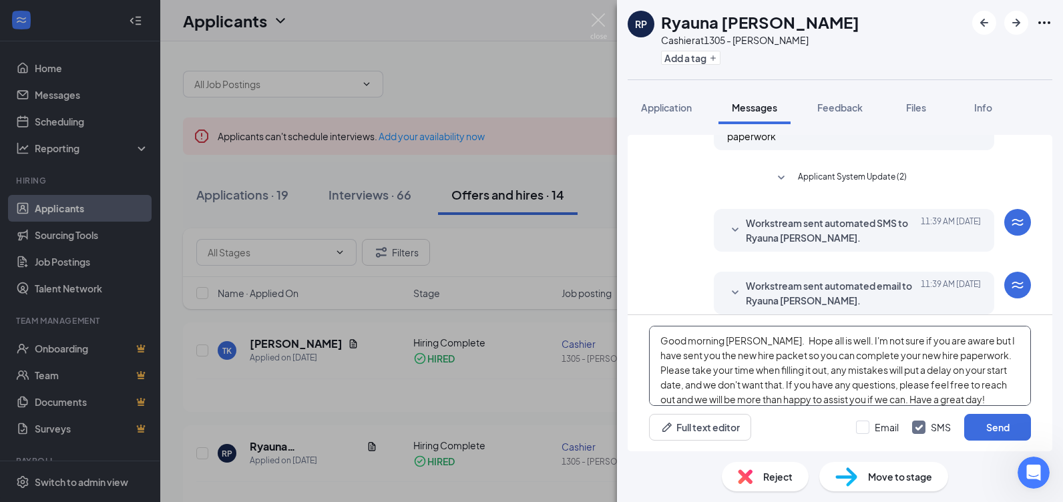
click at [833, 341] on textarea "Good morning Ryauna. Hope all is well. I'm not sure if you are aware but I have…" at bounding box center [840, 366] width 382 height 80
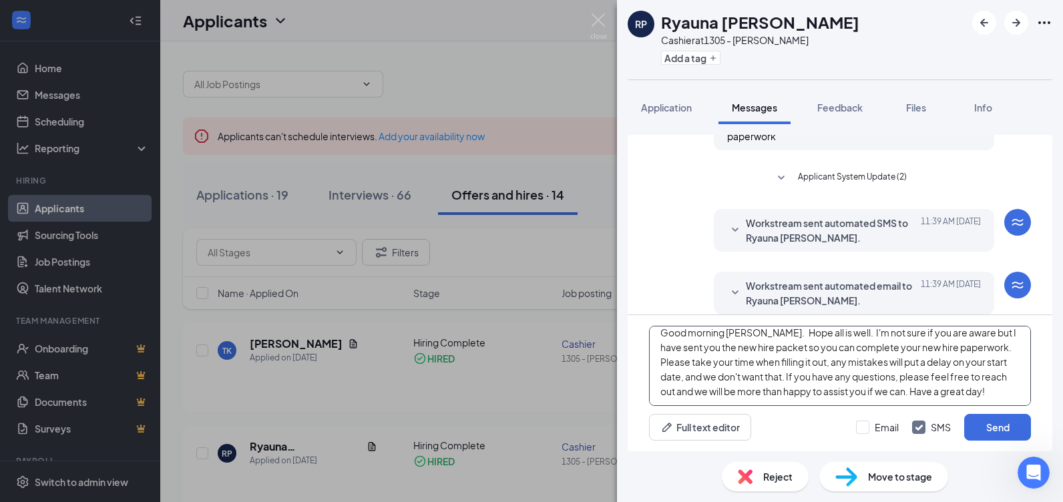
scroll to position [23, 0]
type textarea "Good morning Ryauna. Hope all is well. I'm not sure if you are aware but I have…"
click at [999, 426] on button "Send" at bounding box center [997, 427] width 67 height 27
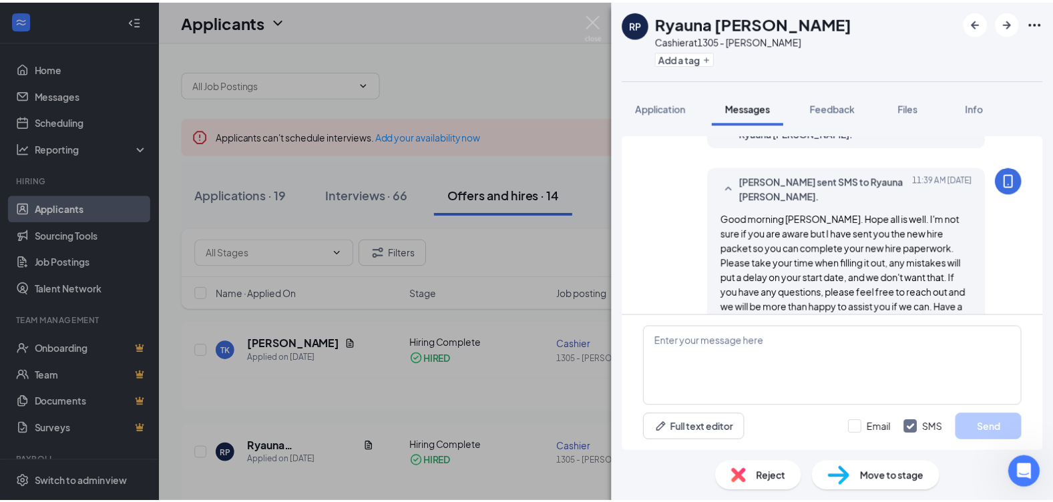
scroll to position [671, 0]
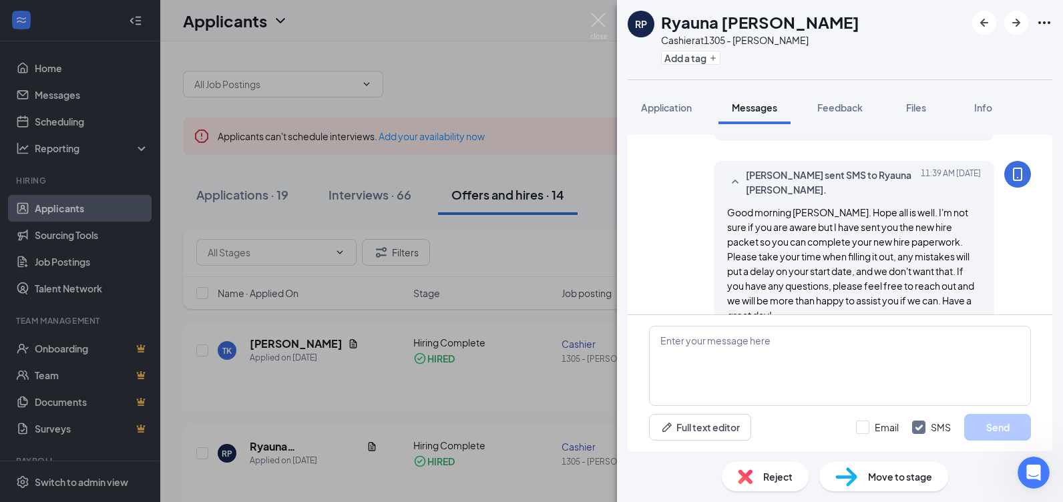
drag, startPoint x: 534, startPoint y: 86, endPoint x: 523, endPoint y: 70, distance: 19.6
click at [534, 87] on div "RP Ryauna Peeples Cashier at 1305 - McCray Add a tag Application Messages Feedb…" at bounding box center [531, 251] width 1063 height 502
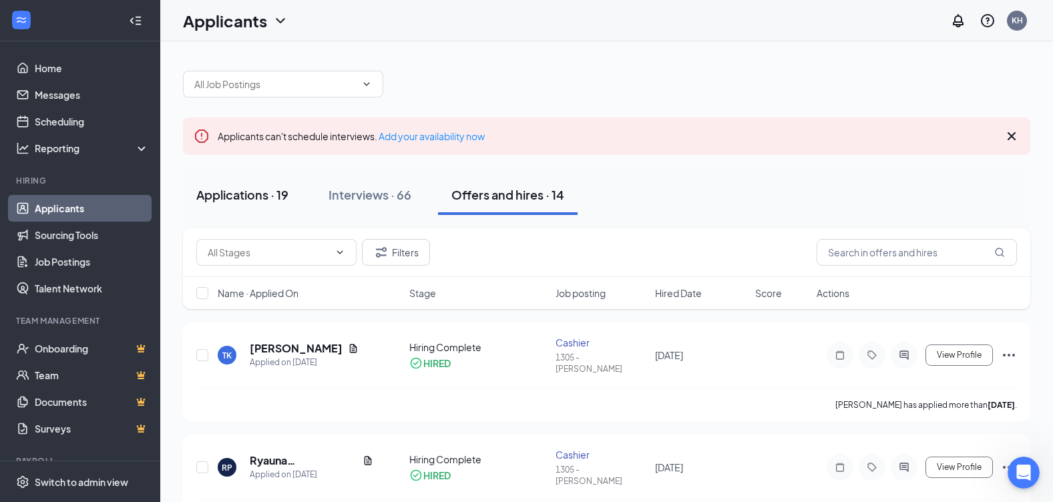
click at [228, 188] on div "Applications · 19" at bounding box center [242, 194] width 92 height 17
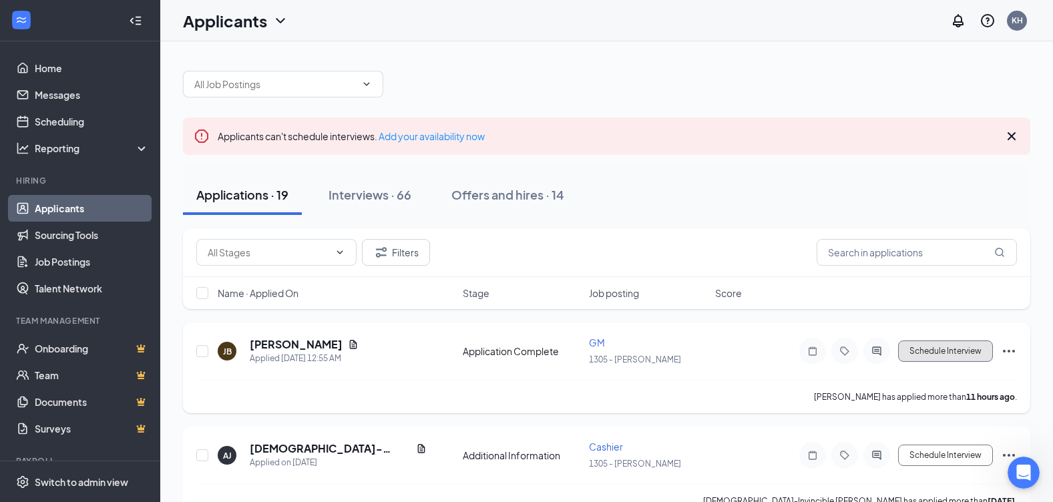
click at [952, 352] on button "Schedule Interview" at bounding box center [945, 351] width 95 height 21
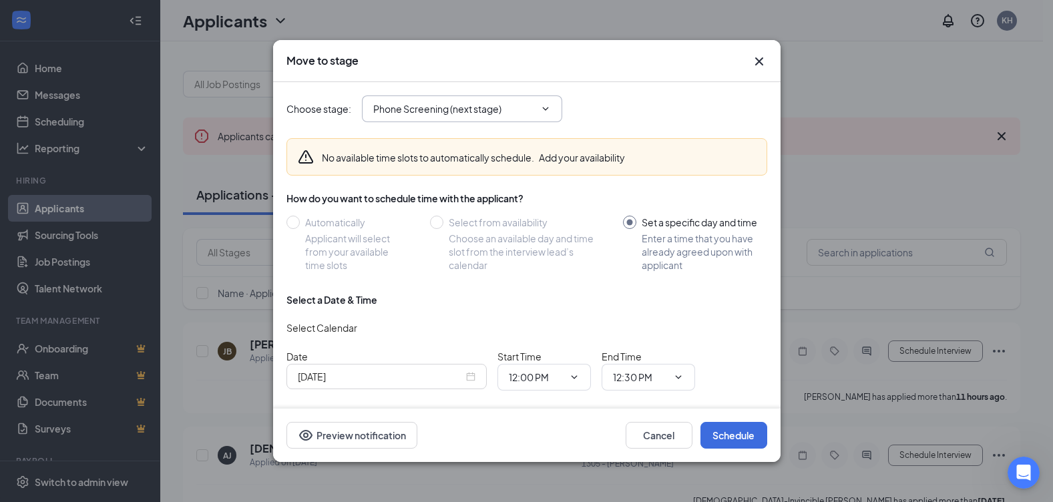
click at [544, 108] on icon "ChevronDown" at bounding box center [545, 109] width 11 height 11
click at [548, 109] on icon "ChevronDown" at bounding box center [545, 109] width 11 height 11
click at [430, 105] on input "Phone Screening (next stage)" at bounding box center [454, 109] width 162 height 15
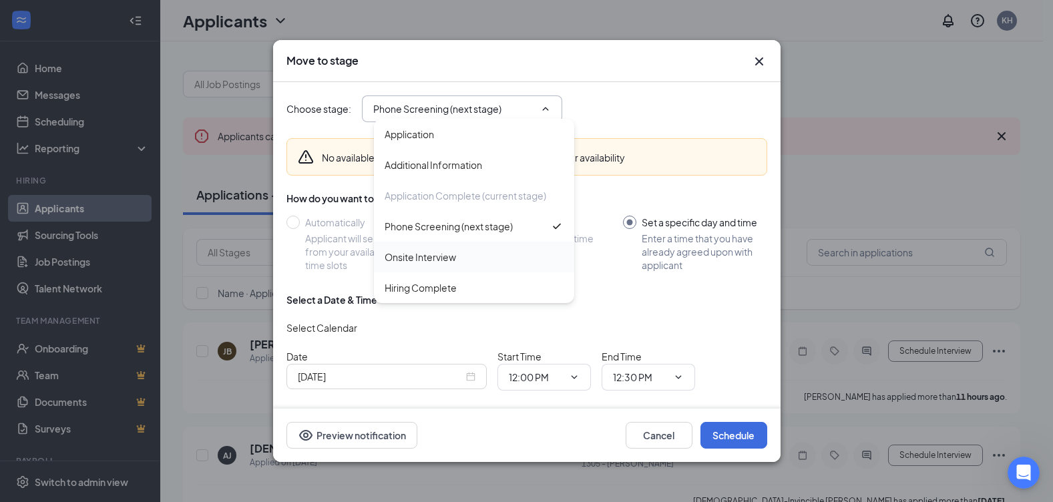
click at [439, 254] on div "Onsite Interview" at bounding box center [420, 257] width 71 height 15
type input "Onsite Interview"
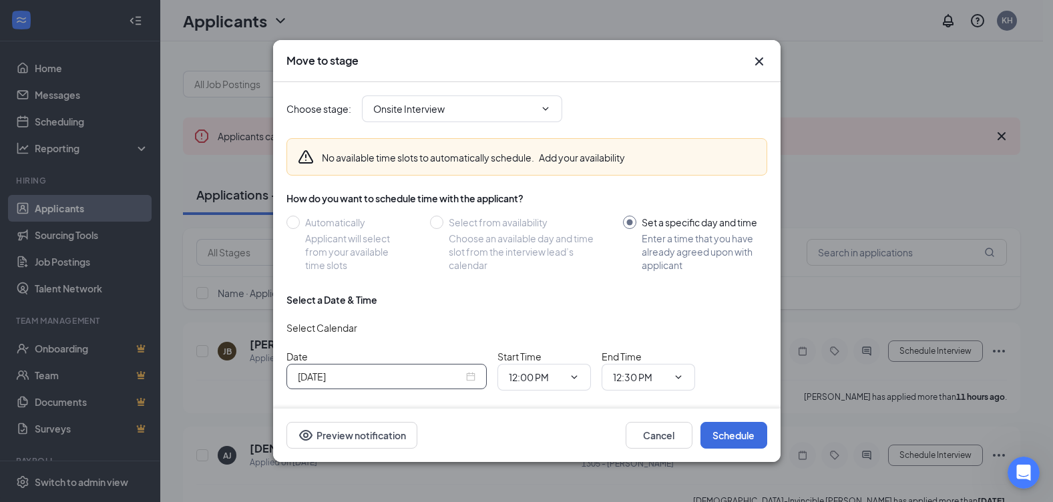
click at [402, 375] on input "Sep 16, 2025" at bounding box center [381, 376] width 166 height 15
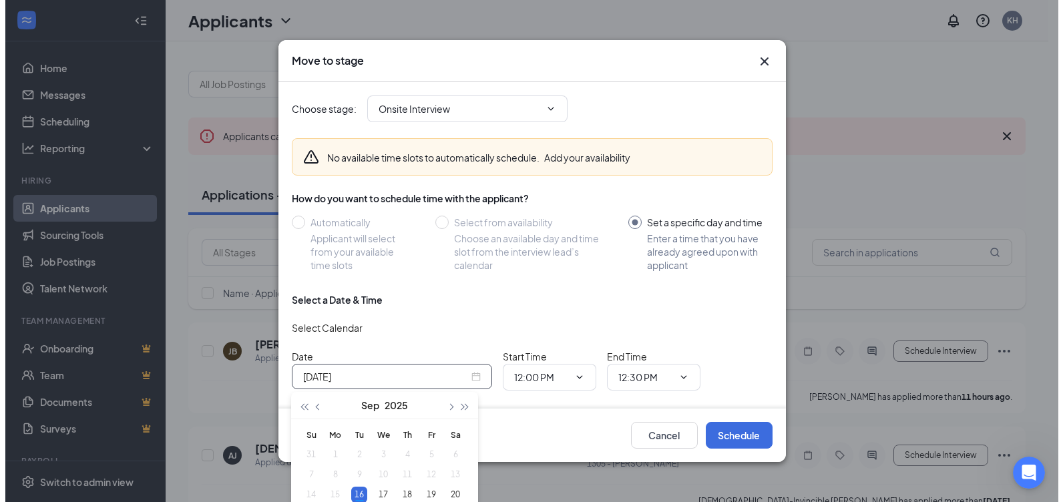
scroll to position [43, 0]
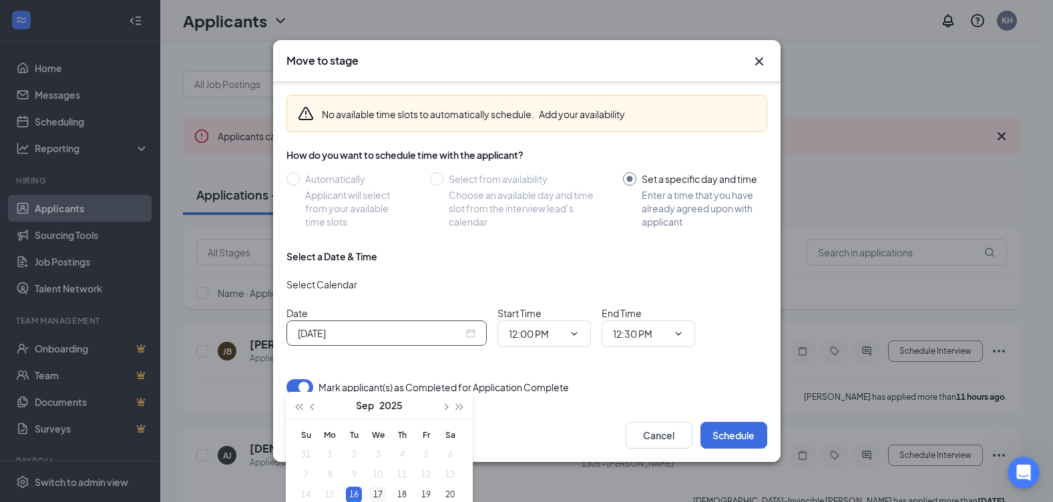
type input "Sep 17, 2025"
click at [381, 493] on div "17" at bounding box center [378, 495] width 16 height 16
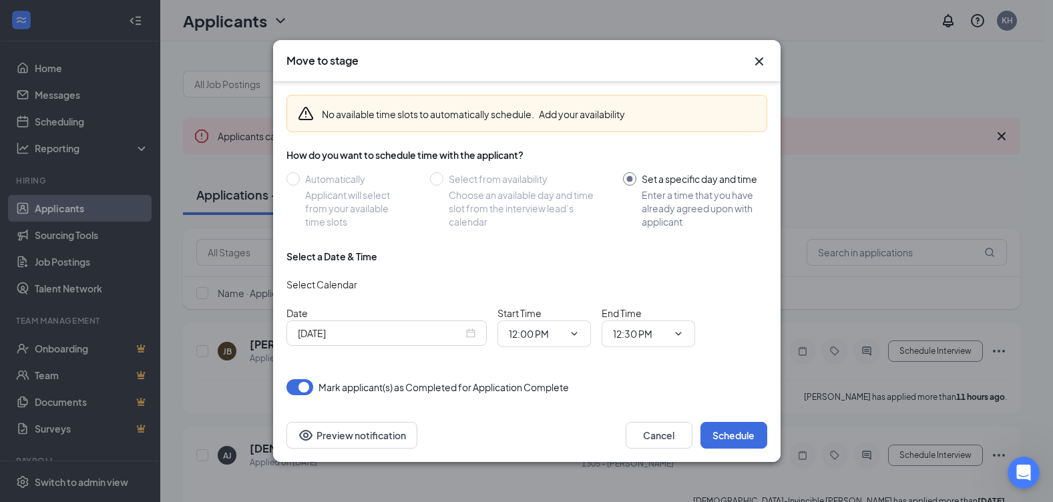
click at [759, 59] on icon "Cross" at bounding box center [759, 61] width 16 height 16
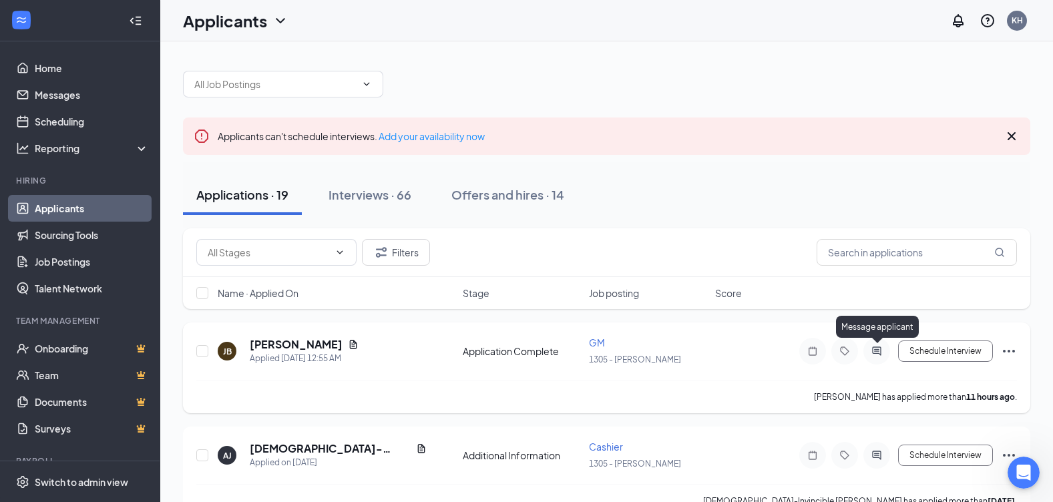
click at [880, 347] on icon "ActiveChat" at bounding box center [877, 351] width 16 height 11
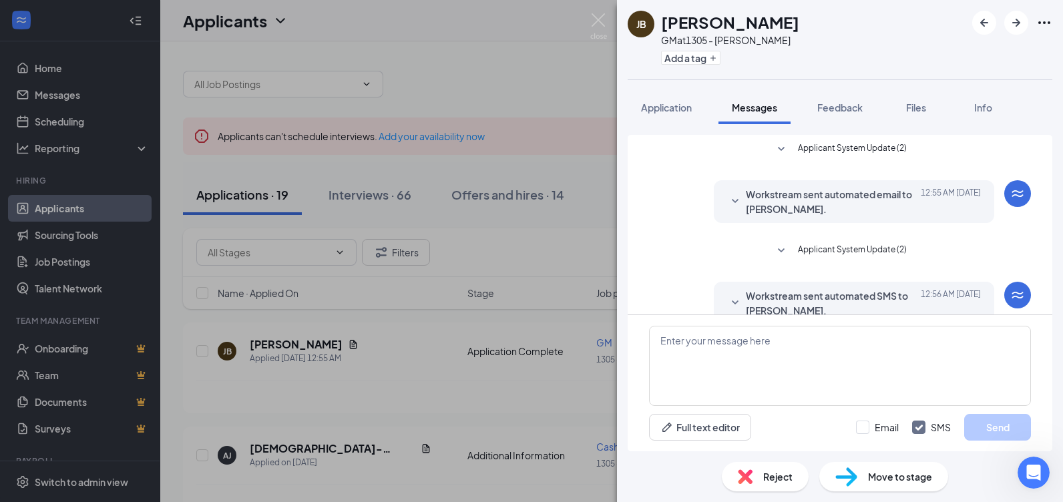
scroll to position [23, 0]
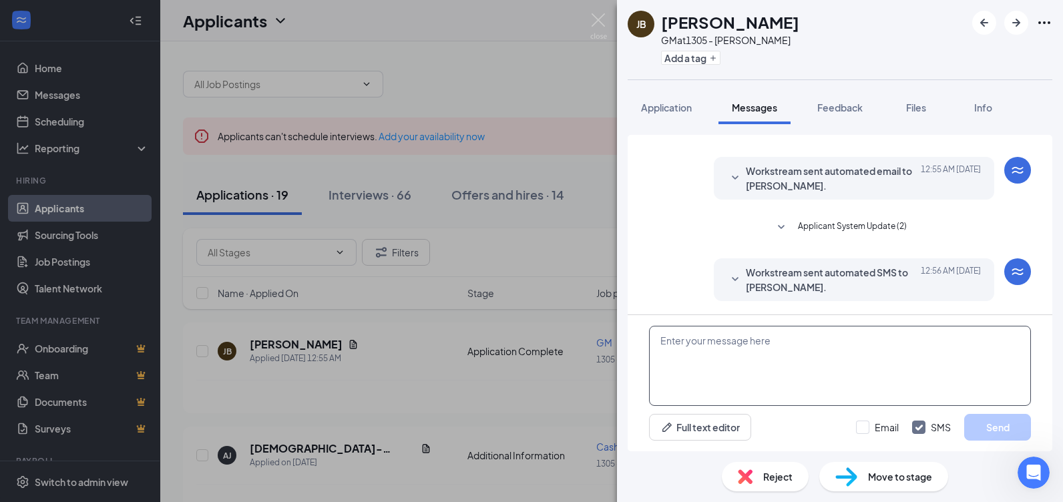
click at [743, 363] on textarea at bounding box center [840, 366] width 382 height 80
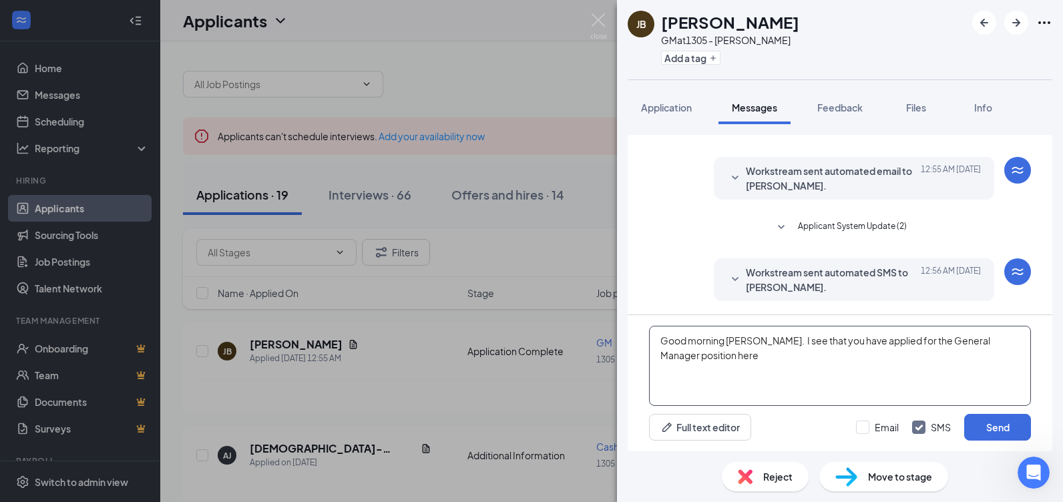
click at [740, 355] on textarea "Good morning Jennifer. I see that you have applied for the General Manager posi…" at bounding box center [840, 366] width 382 height 80
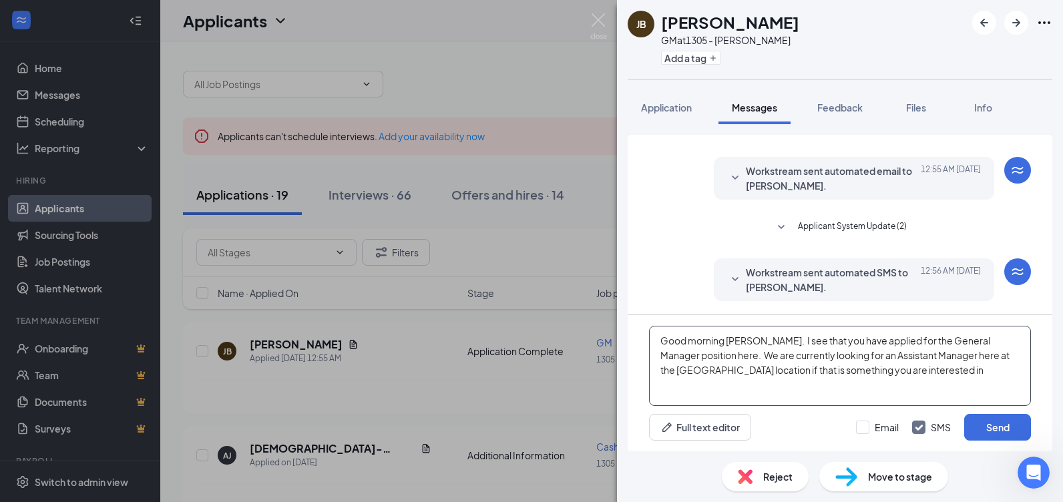
drag, startPoint x: 880, startPoint y: 373, endPoint x: 968, endPoint y: 375, distance: 88.2
click at [968, 375] on textarea "Good morning Jennifer. I see that you have applied for the General Manager posi…" at bounding box center [840, 366] width 382 height 80
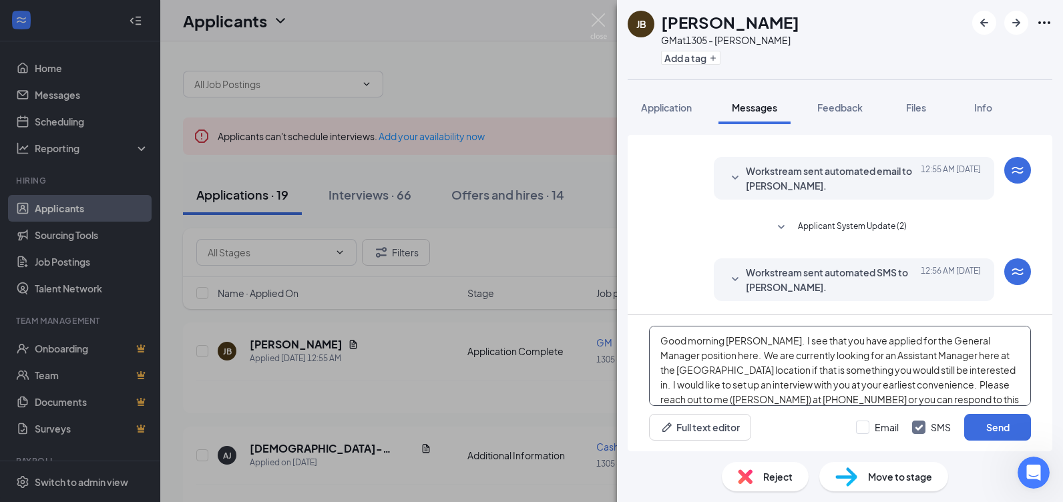
scroll to position [15, 0]
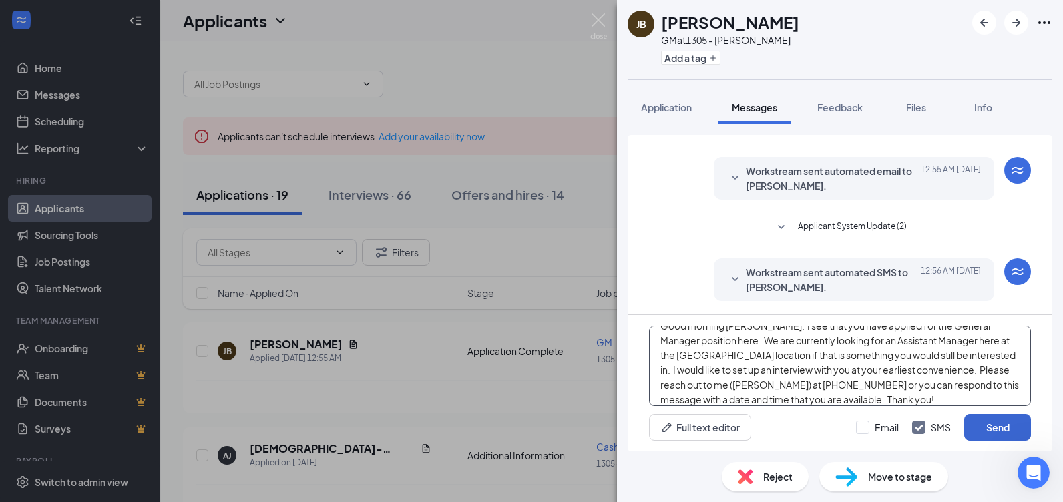
type textarea "Good morning Jennifer. I see that you have applied for the General Manager posi…"
click at [1001, 428] on button "Send" at bounding box center [997, 427] width 67 height 27
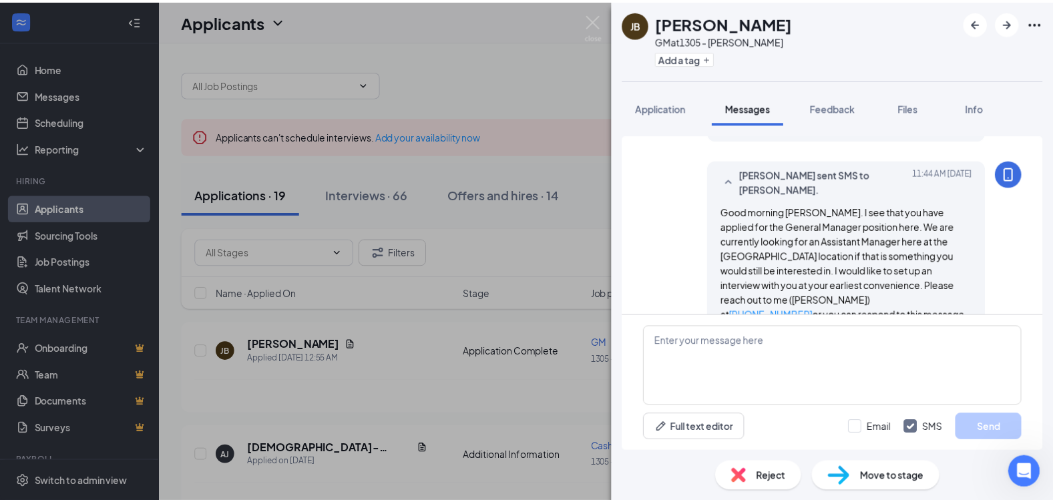
scroll to position [198, 0]
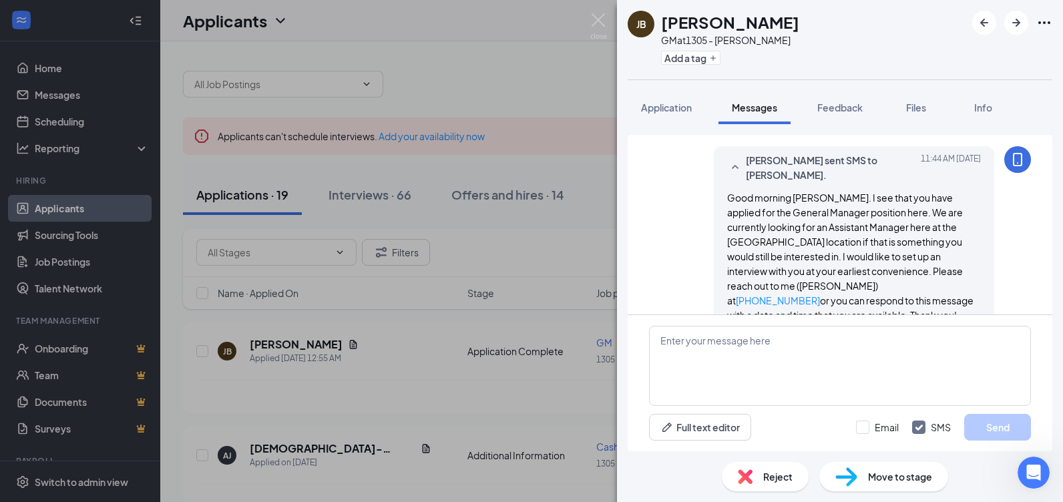
click at [537, 248] on div "JB Jennifer Bishop GM at 1305 - McCray Add a tag Application Messages Feedback …" at bounding box center [531, 251] width 1063 height 502
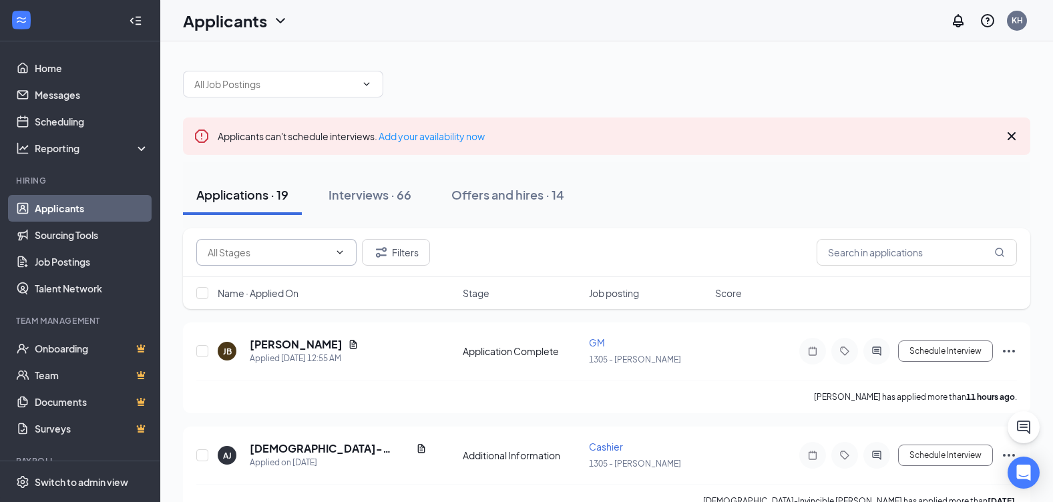
click at [343, 250] on icon "ChevronDown" at bounding box center [340, 252] width 11 height 11
click at [39, 265] on link "Job Postings" at bounding box center [92, 261] width 114 height 27
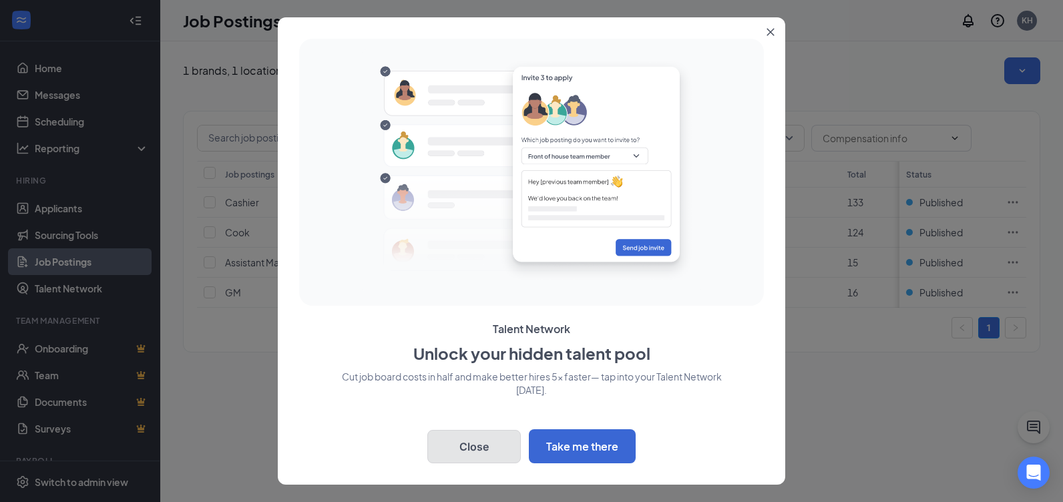
click at [483, 443] on button "Close" at bounding box center [474, 446] width 94 height 33
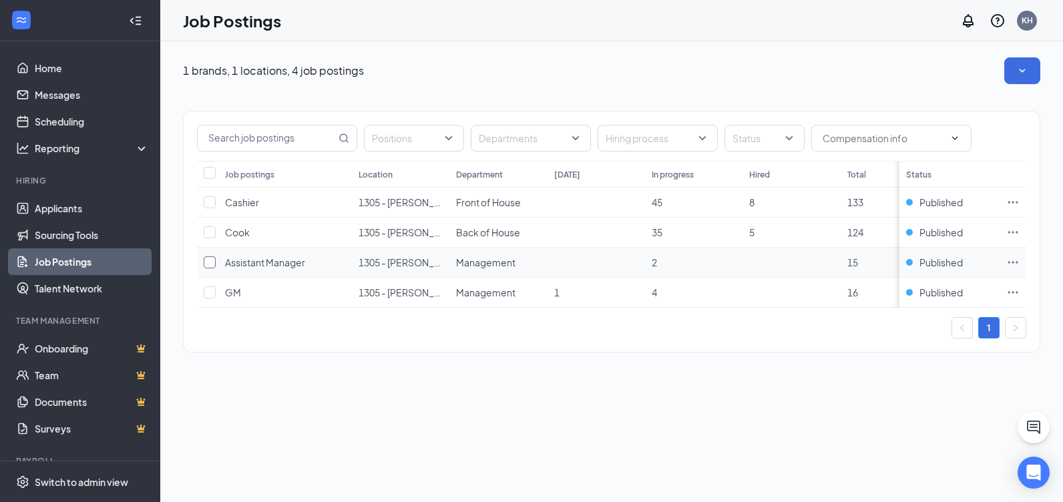
click at [206, 261] on input "checkbox" at bounding box center [210, 262] width 12 height 12
checkbox input "true"
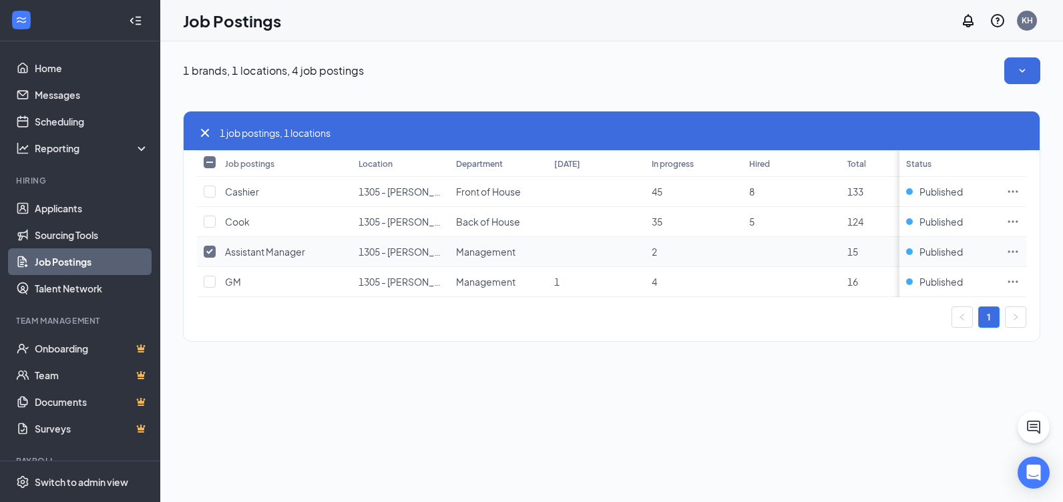
click at [1013, 251] on icon "Ellipses" at bounding box center [1014, 251] width 10 height 2
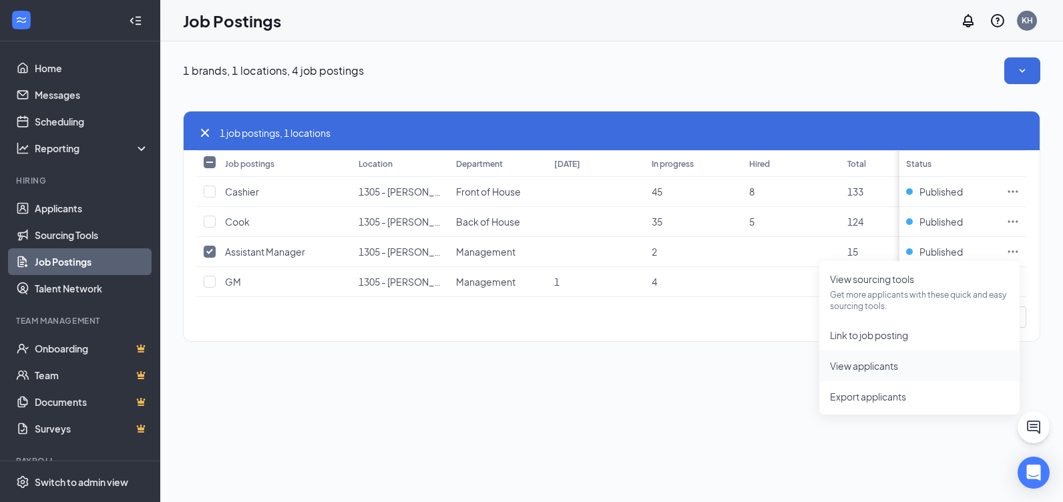
click at [869, 371] on span "View applicants" at bounding box center [864, 366] width 68 height 12
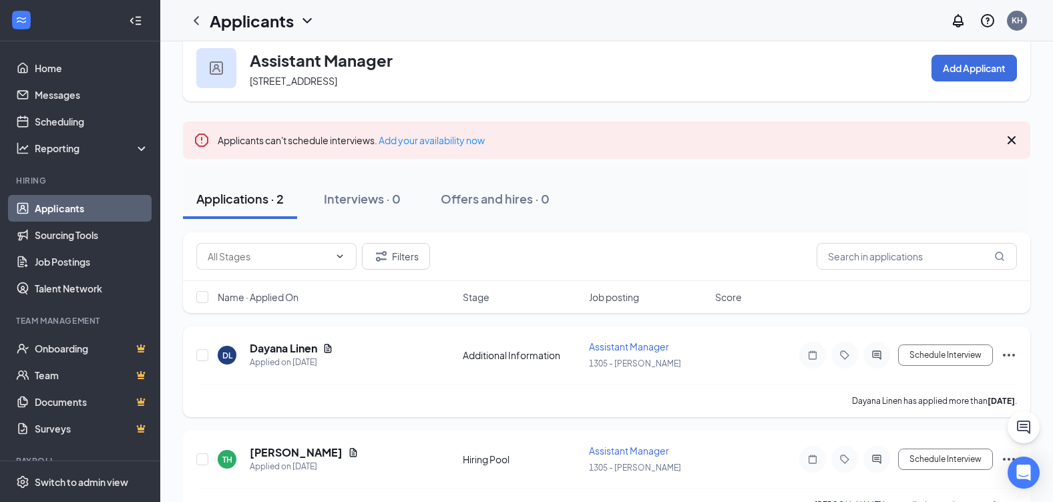
scroll to position [58, 0]
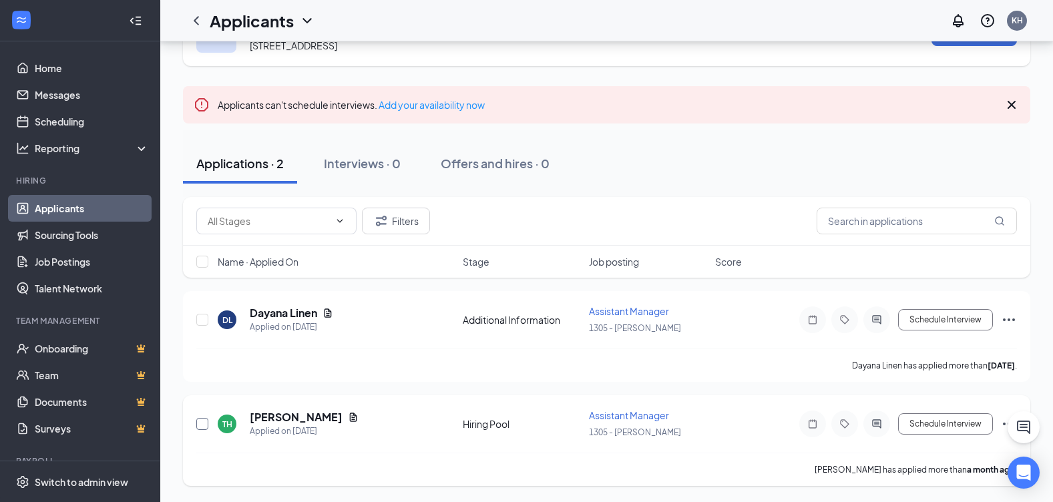
click at [202, 423] on input "checkbox" at bounding box center [202, 424] width 12 height 12
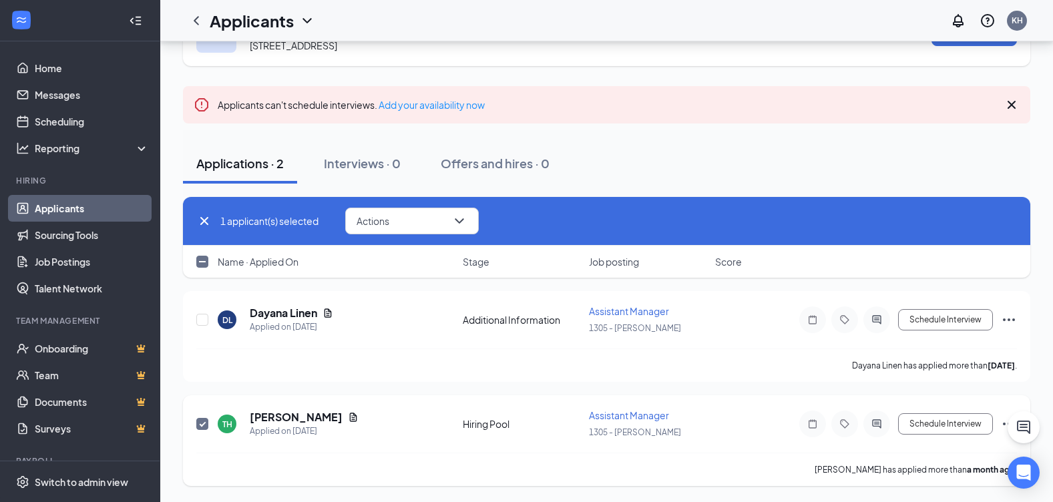
click at [202, 423] on input "checkbox" at bounding box center [202, 424] width 12 height 12
checkbox input "false"
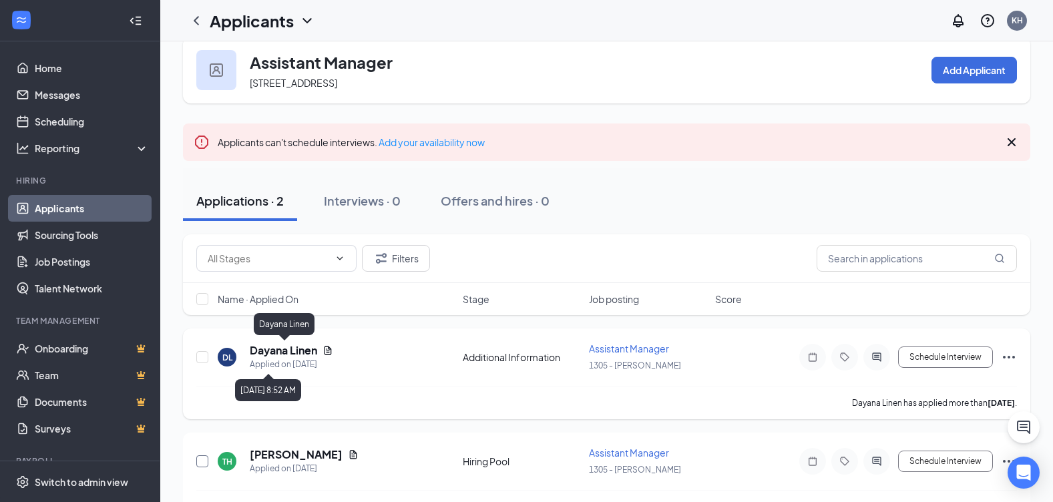
scroll to position [0, 0]
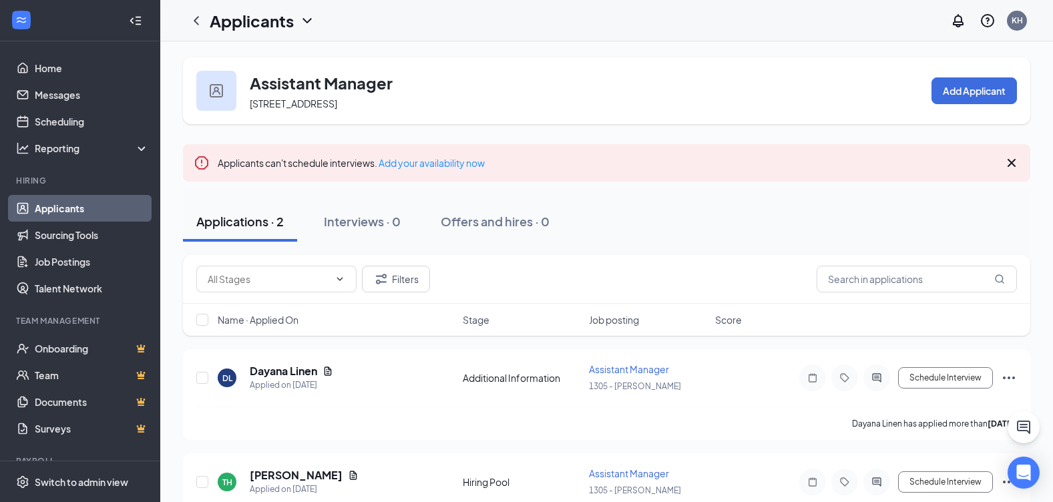
click at [1010, 161] on icon "Cross" at bounding box center [1012, 163] width 8 height 8
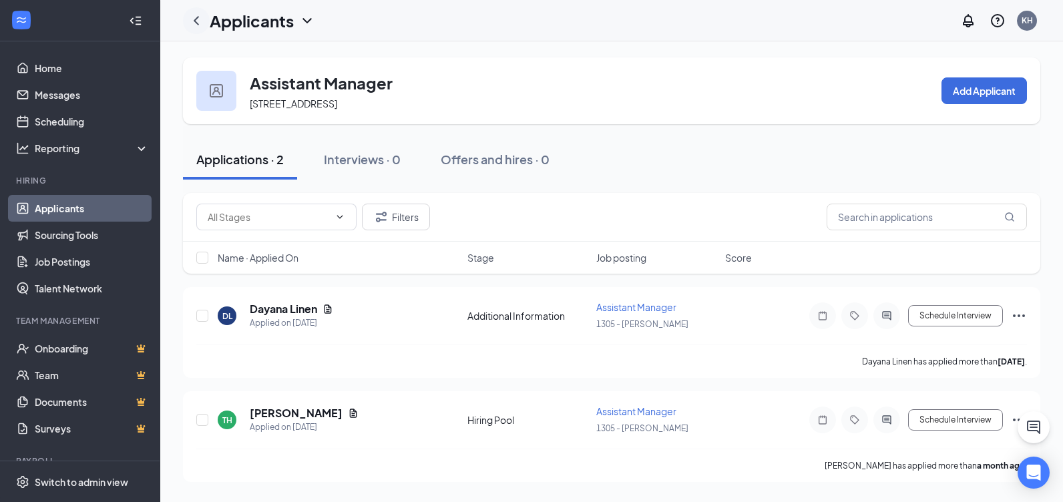
click at [196, 20] on icon "ChevronLeft" at bounding box center [196, 21] width 16 height 16
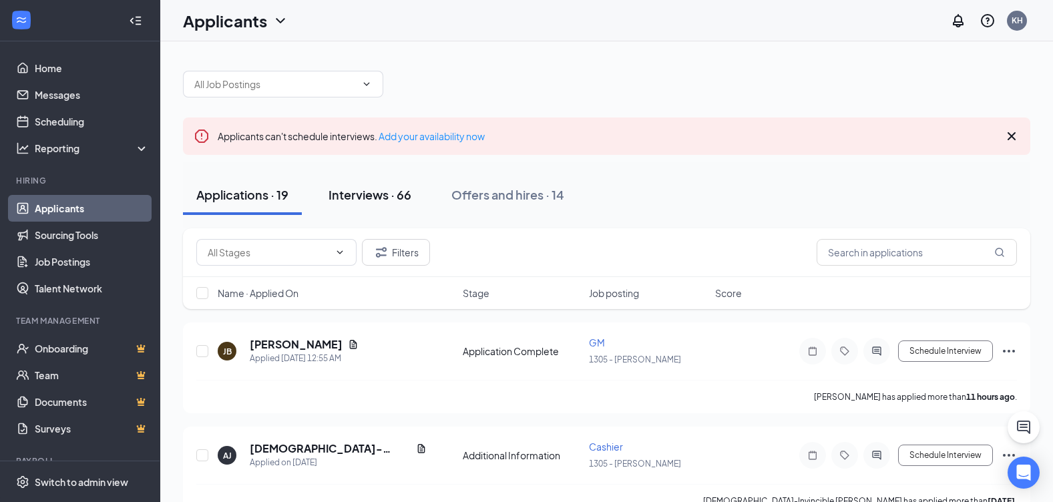
click at [357, 190] on div "Interviews · 66" at bounding box center [370, 194] width 83 height 17
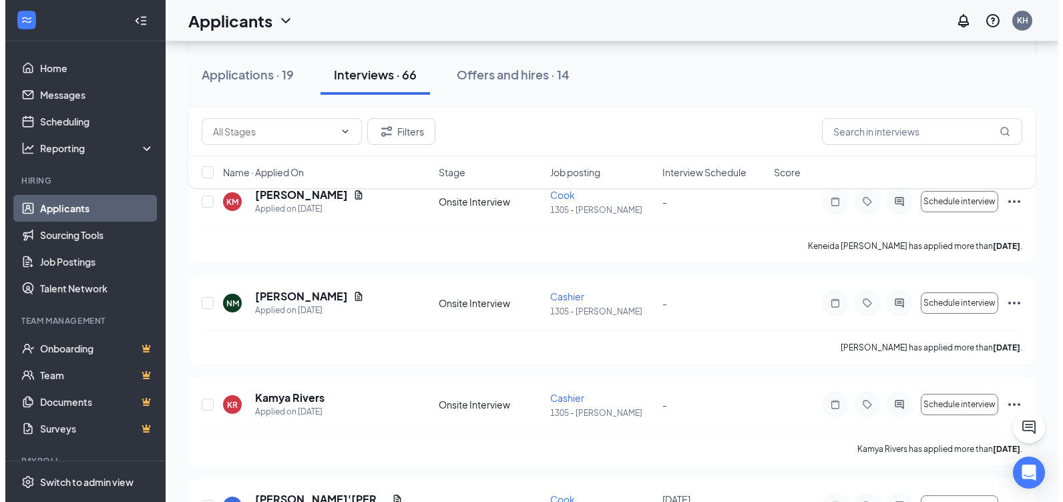
scroll to position [935, 0]
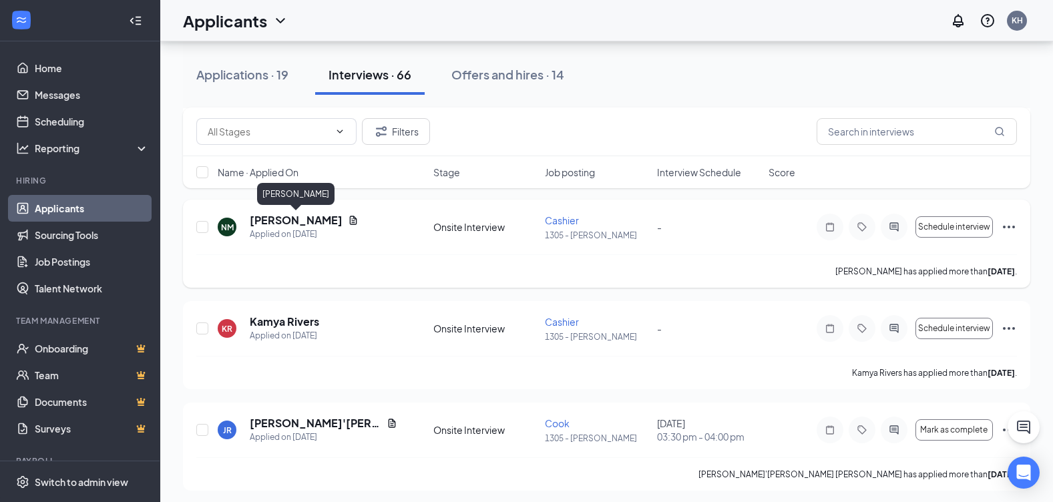
click at [293, 220] on h5 "[PERSON_NAME]" at bounding box center [296, 220] width 93 height 15
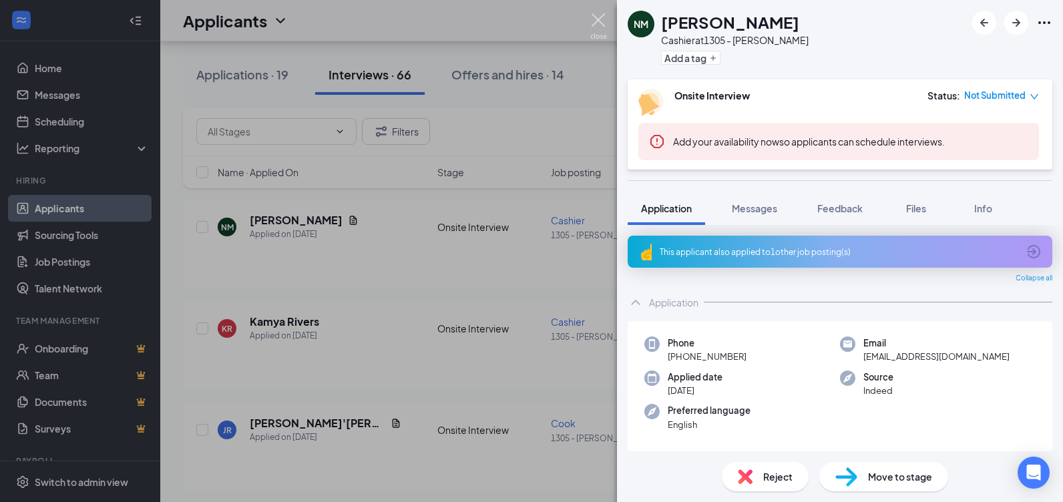
click at [602, 19] on img at bounding box center [598, 26] width 17 height 26
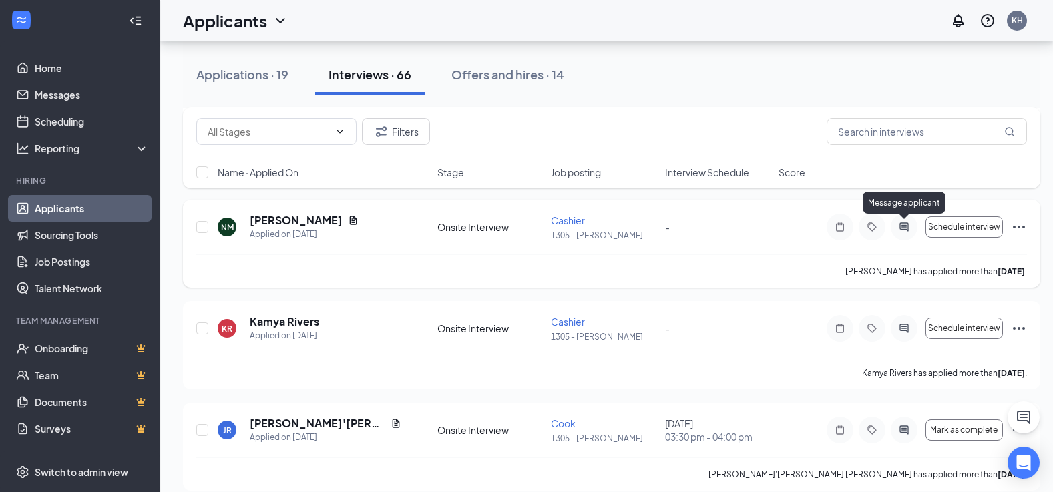
click at [901, 226] on icon "ActiveChat" at bounding box center [904, 227] width 16 height 11
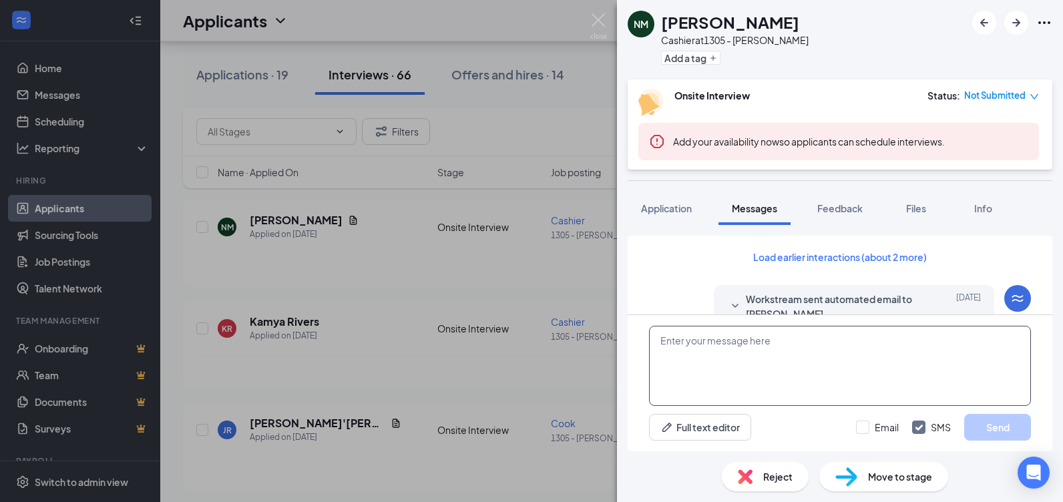
scroll to position [427, 0]
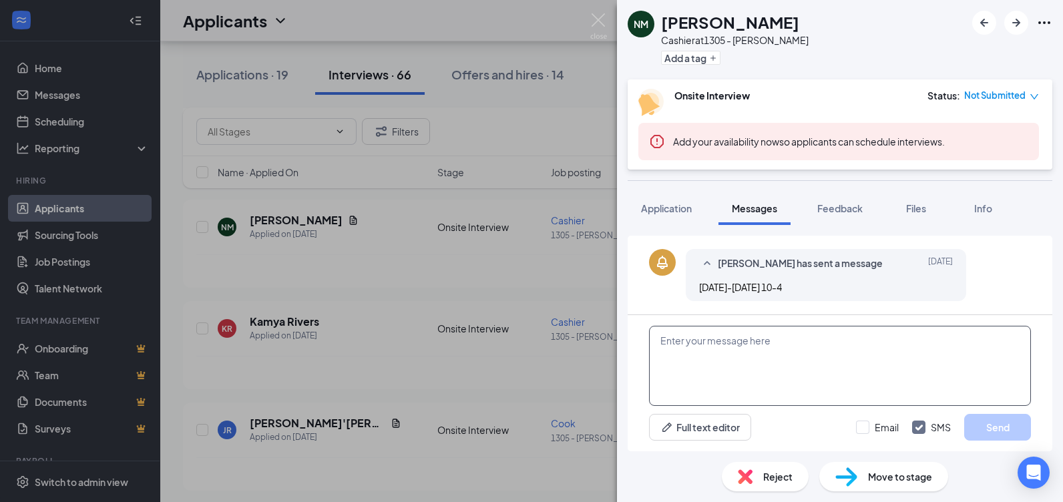
click at [795, 340] on textarea at bounding box center [840, 366] width 382 height 80
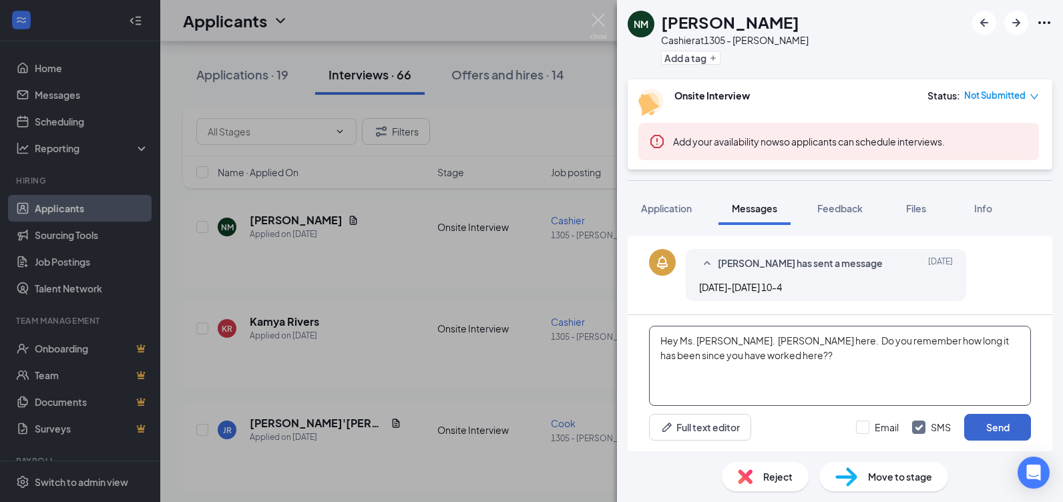
type textarea "Hey Ms. Nicole. Kara here. Do you remember how long it has been since you have …"
click at [1003, 428] on button "Send" at bounding box center [997, 427] width 67 height 27
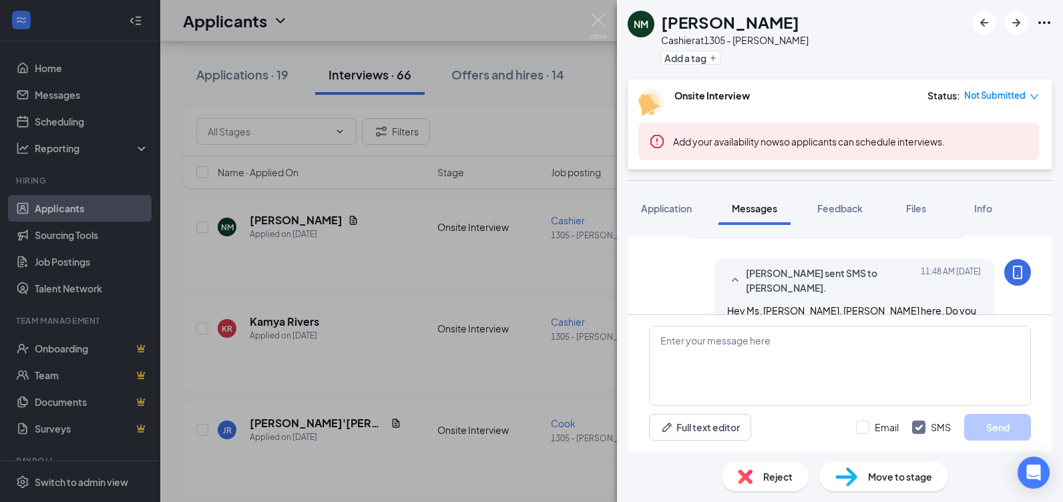
scroll to position [528, 0]
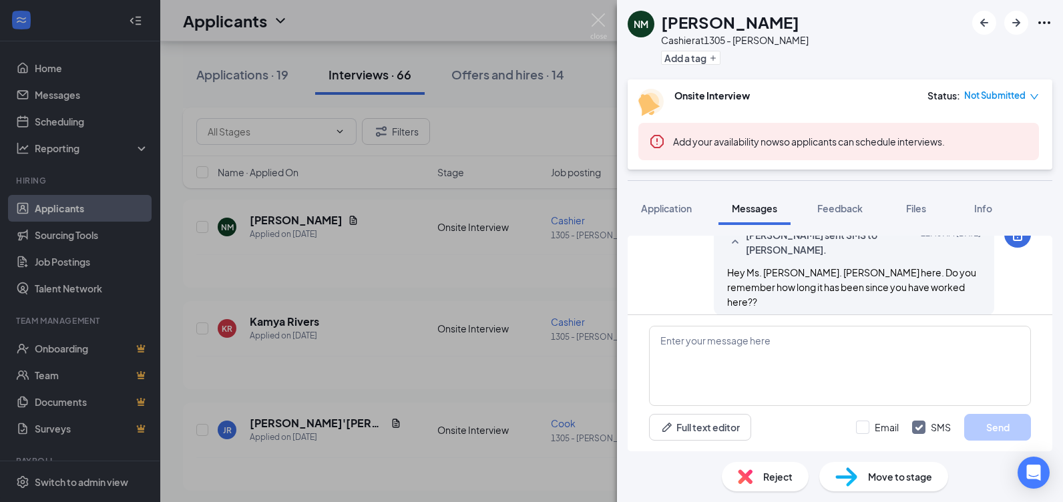
click at [661, 272] on div "Kara Hollis sent SMS to NICOLE Mcelveen. Today 11:48 AM Hey Ms. Nicole. Kara he…" at bounding box center [840, 272] width 382 height 102
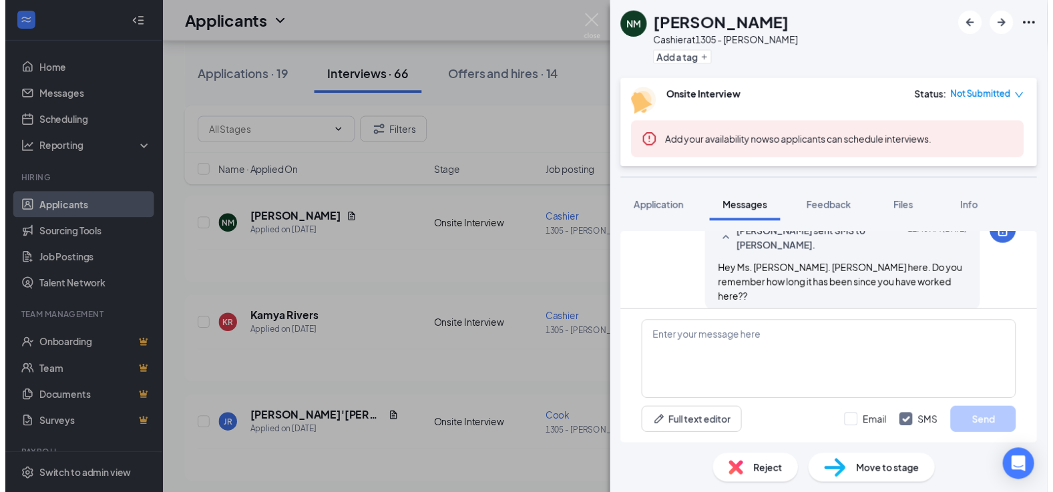
scroll to position [0, 0]
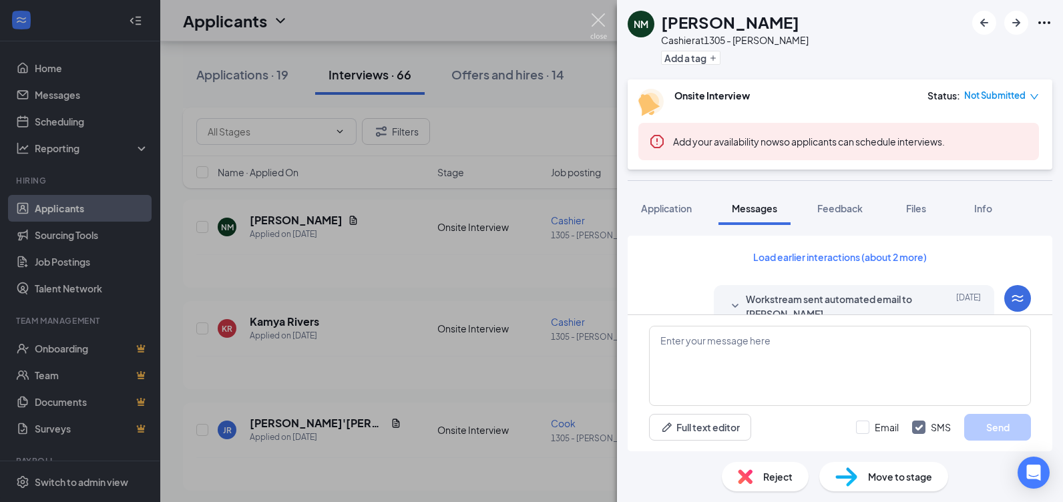
click at [598, 17] on img at bounding box center [598, 26] width 17 height 26
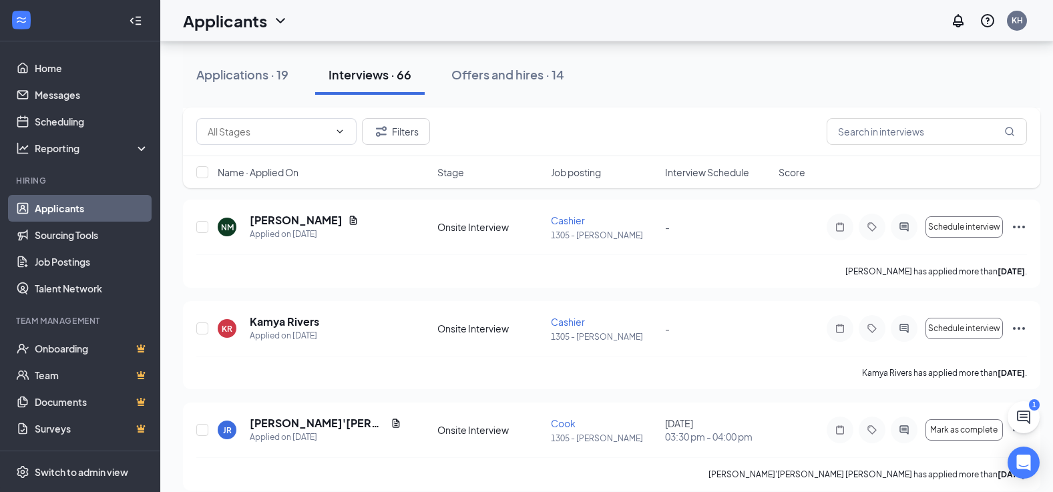
scroll to position [1603, 0]
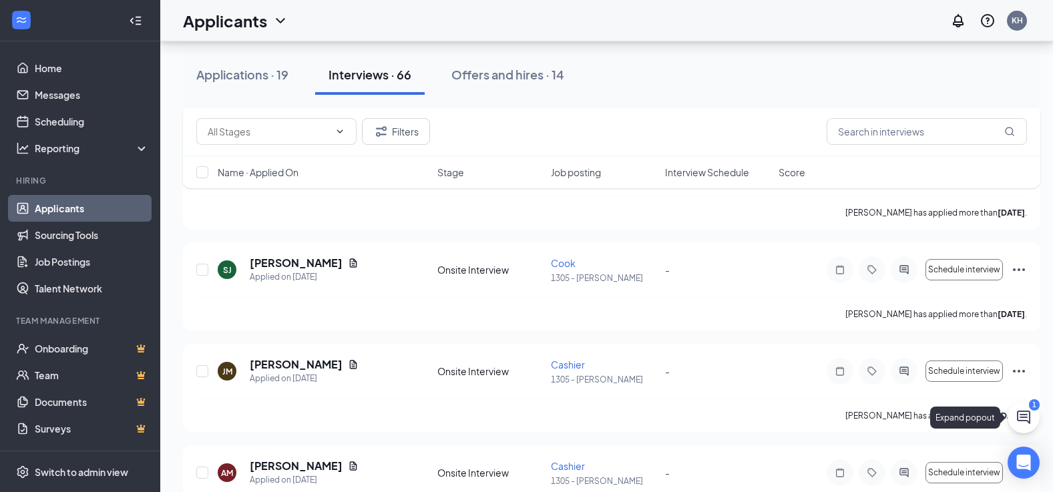
click at [1023, 417] on icon "ChatActive" at bounding box center [1023, 417] width 13 height 13
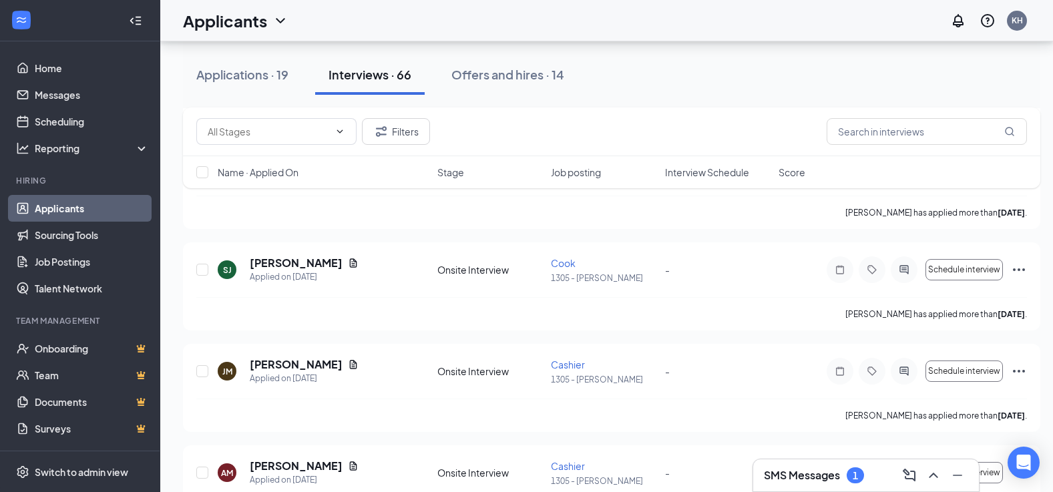
click at [860, 476] on div "1" at bounding box center [855, 476] width 17 height 16
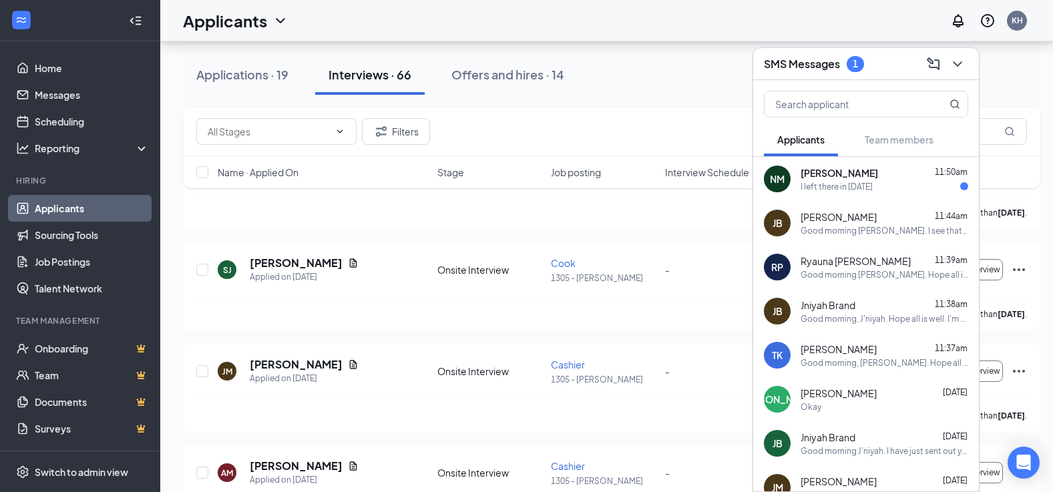
click at [896, 177] on div "NICOLE Mcelveen 11:50am" at bounding box center [885, 172] width 168 height 13
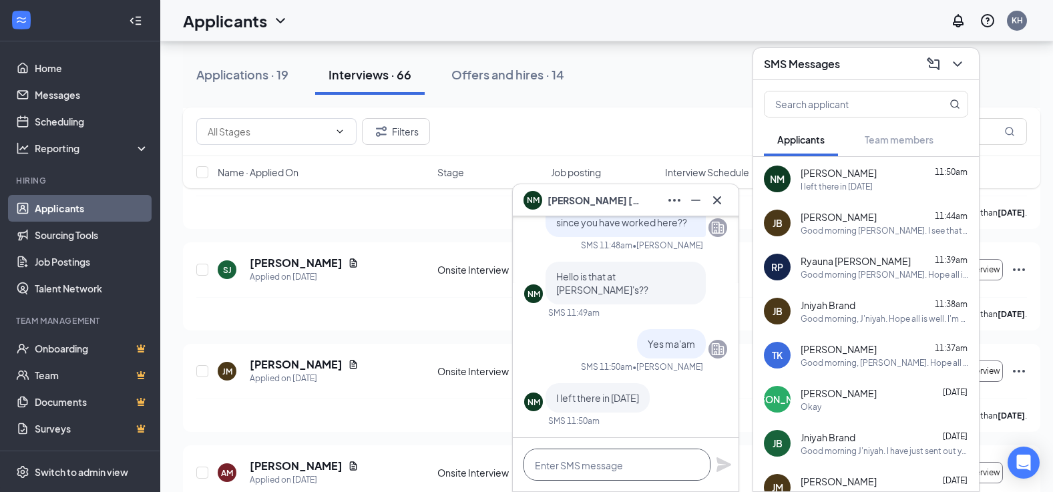
click at [640, 467] on textarea at bounding box center [617, 465] width 187 height 32
click at [659, 466] on textarea "wow! it's been that long" at bounding box center [617, 465] width 187 height 32
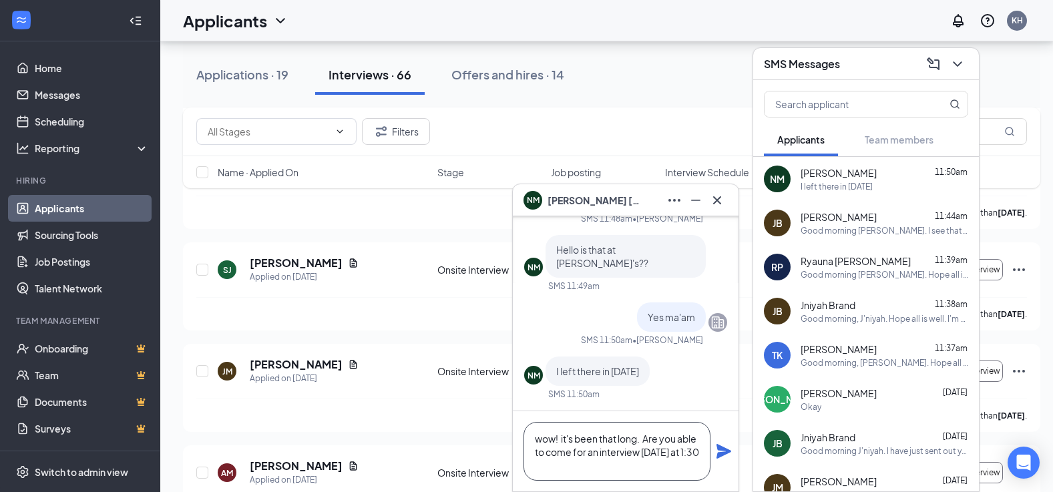
click at [642, 438] on textarea "wow! it's been that long. Are you able to come for an interview today at 1:30" at bounding box center [617, 451] width 187 height 59
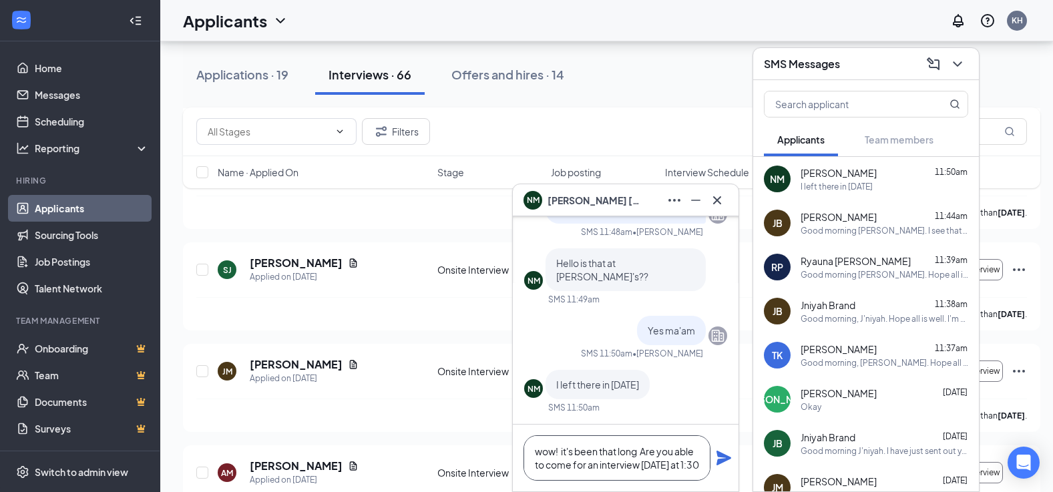
scroll to position [0, 0]
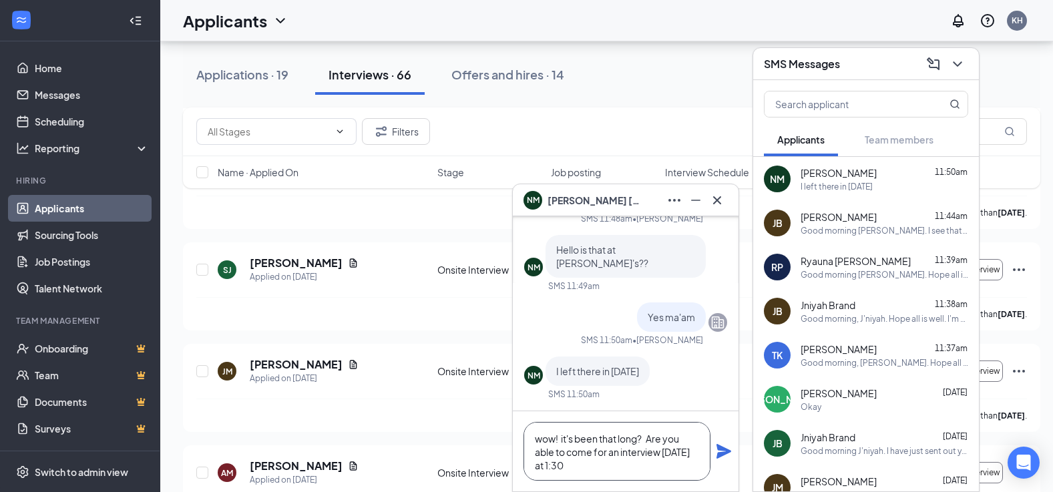
click at [540, 441] on textarea "wow! it's been that long? Are you able to come for an interview today at 1:30" at bounding box center [617, 451] width 187 height 59
click at [649, 439] on textarea "Wow! it's been that long? Are you able to come for an interview today at 1:30" at bounding box center [617, 451] width 187 height 59
drag, startPoint x: 640, startPoint y: 453, endPoint x: 703, endPoint y: 478, distance: 68.3
click at [703, 478] on textarea "Wow! it's been that long? You don't remember me, do you? Are you able to come f…" at bounding box center [617, 451] width 187 height 59
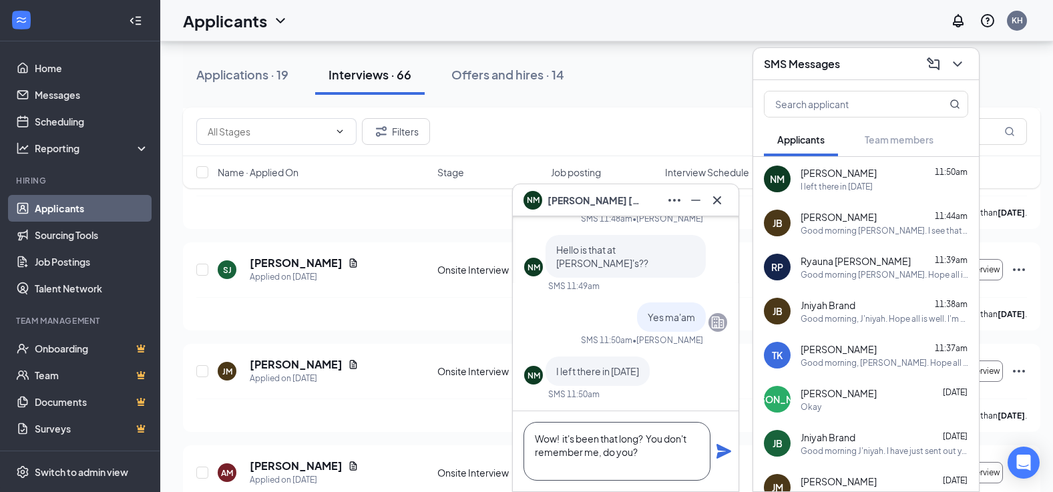
scroll to position [1, 0]
drag, startPoint x: 648, startPoint y: 437, endPoint x: 636, endPoint y: 454, distance: 20.0
click at [636, 454] on textarea "Wow! it's been that long? You don't remember me, do you? What was the reason fo…" at bounding box center [617, 451] width 187 height 59
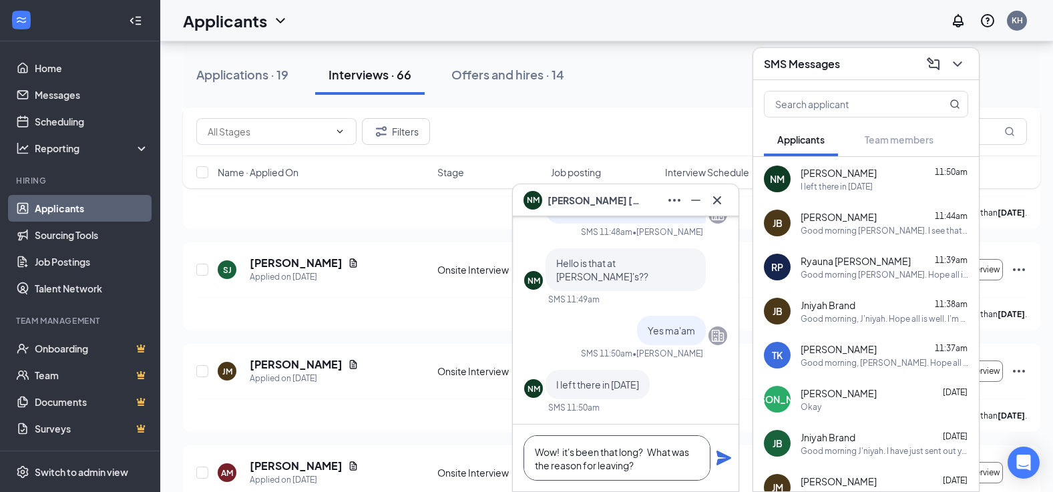
click at [648, 467] on textarea "Wow! it's been that long? What was the reason for leaving?" at bounding box center [617, 457] width 187 height 45
type textarea "Wow! it's been that long? What was the reason for leaving?"
click at [725, 457] on icon "Plane" at bounding box center [724, 458] width 15 height 15
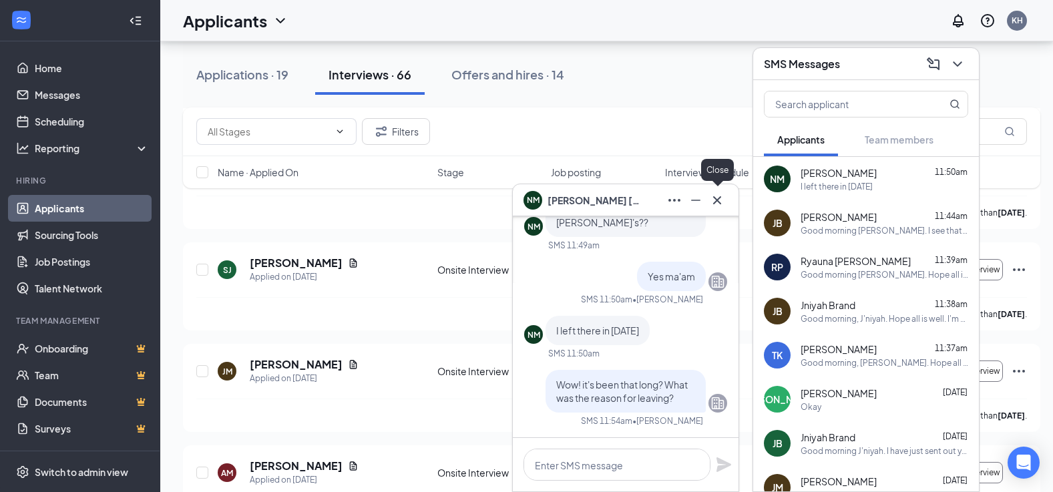
click at [717, 198] on icon "Cross" at bounding box center [717, 200] width 16 height 16
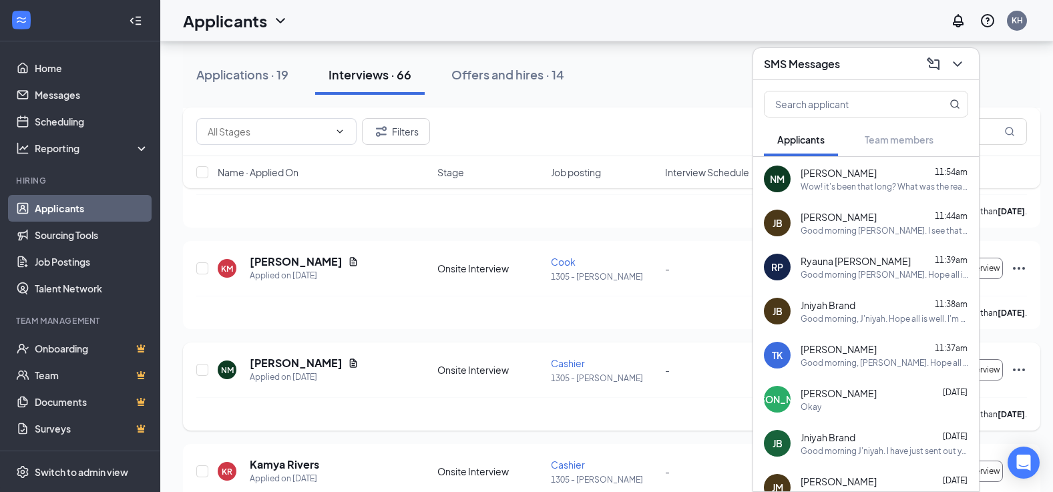
scroll to position [801, 0]
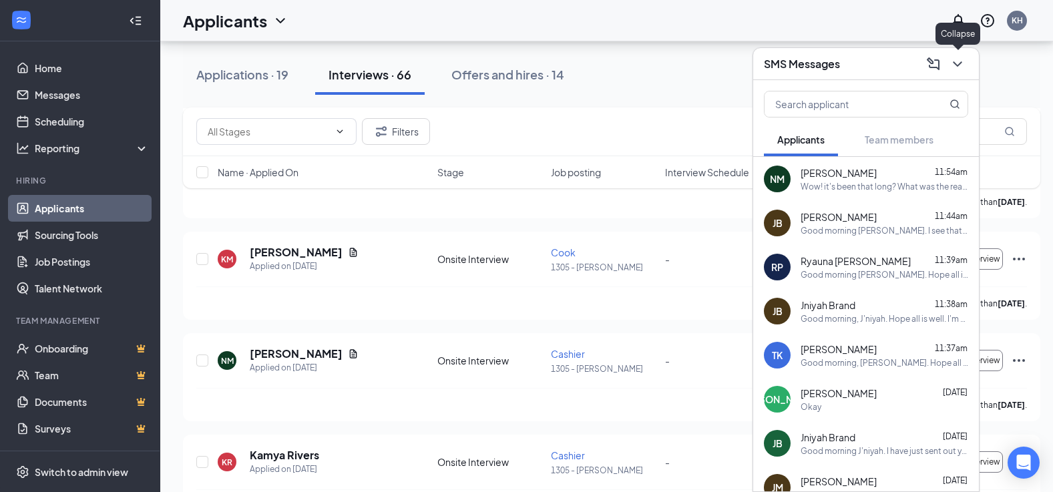
click at [960, 60] on icon "ChevronDown" at bounding box center [958, 64] width 16 height 16
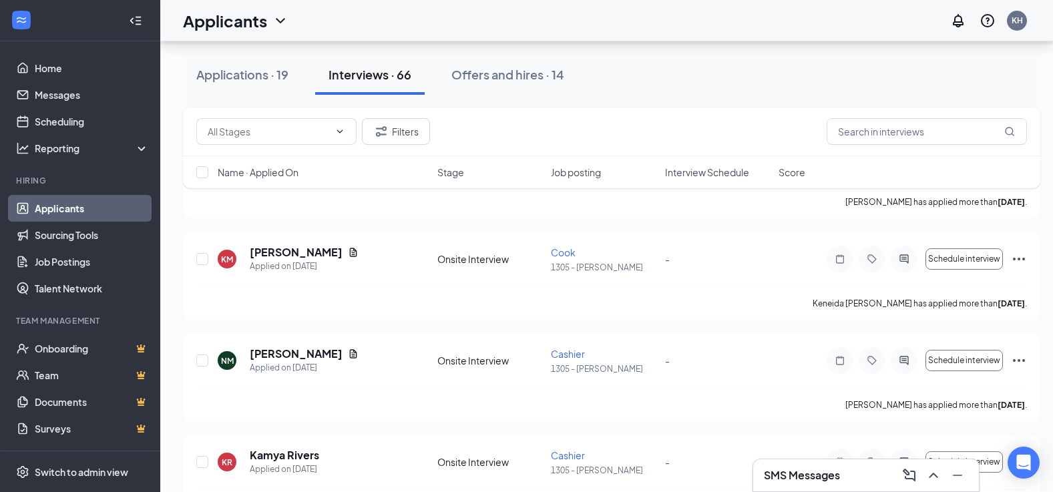
click at [689, 79] on div "Applications · 19 Interviews · 66 Offers and hires · 14" at bounding box center [612, 75] width 858 height 40
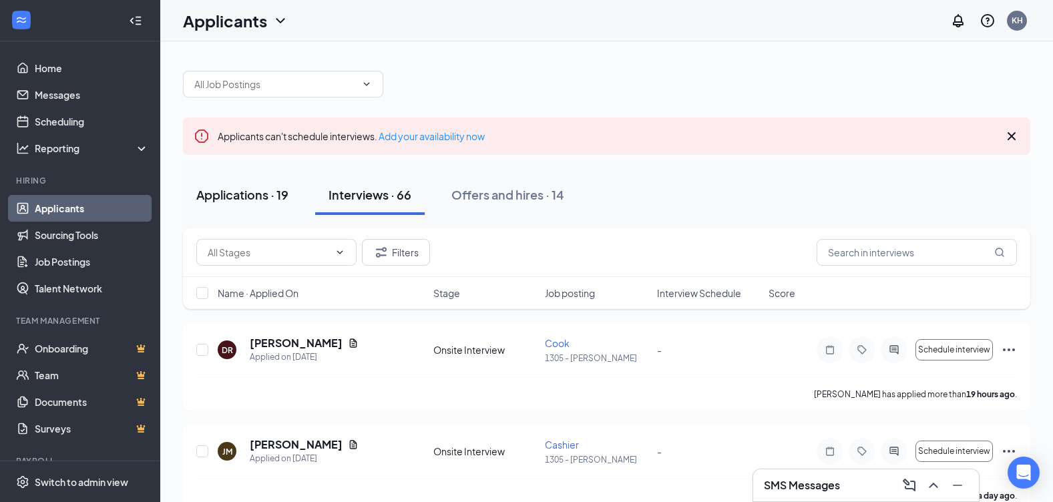
click at [236, 194] on div "Applications · 19" at bounding box center [242, 194] width 92 height 17
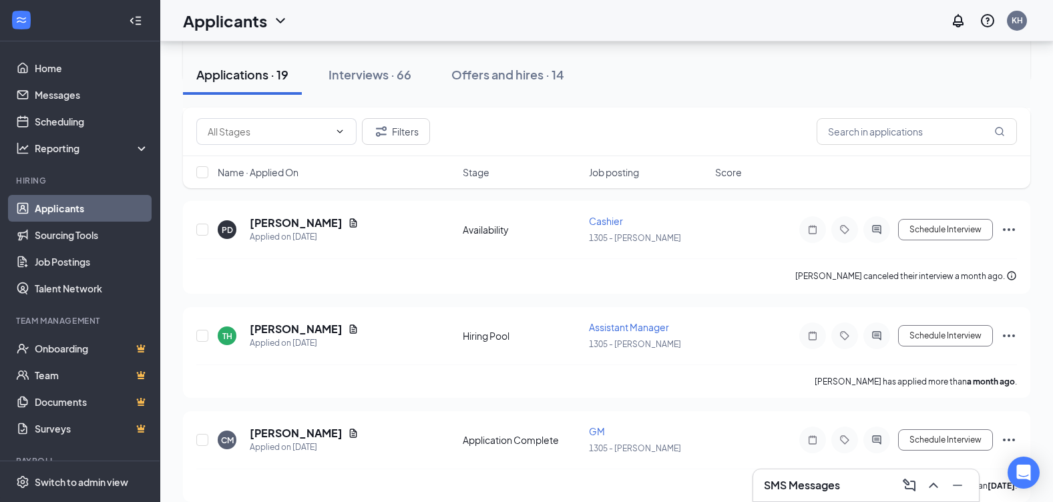
scroll to position [1803, 0]
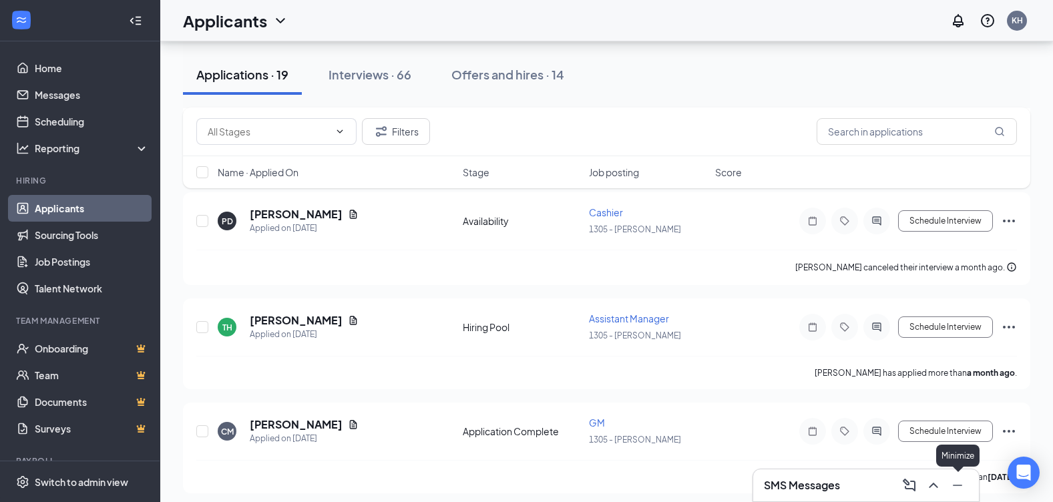
click at [956, 484] on icon "Minimize" at bounding box center [958, 486] width 16 height 16
click at [1035, 460] on div "Open Intercom Messenger" at bounding box center [1024, 473] width 35 height 35
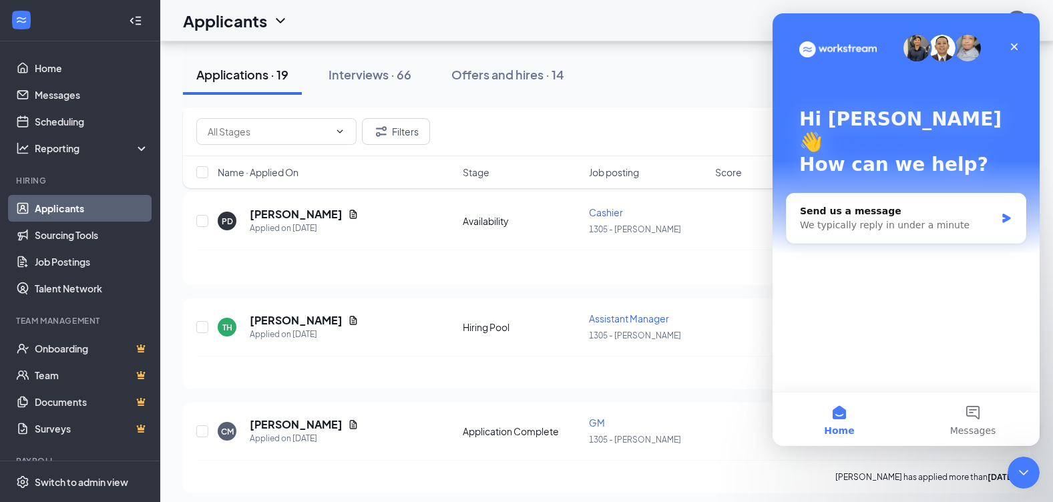
scroll to position [0, 0]
click at [1010, 45] on icon "Close" at bounding box center [1014, 46] width 11 height 11
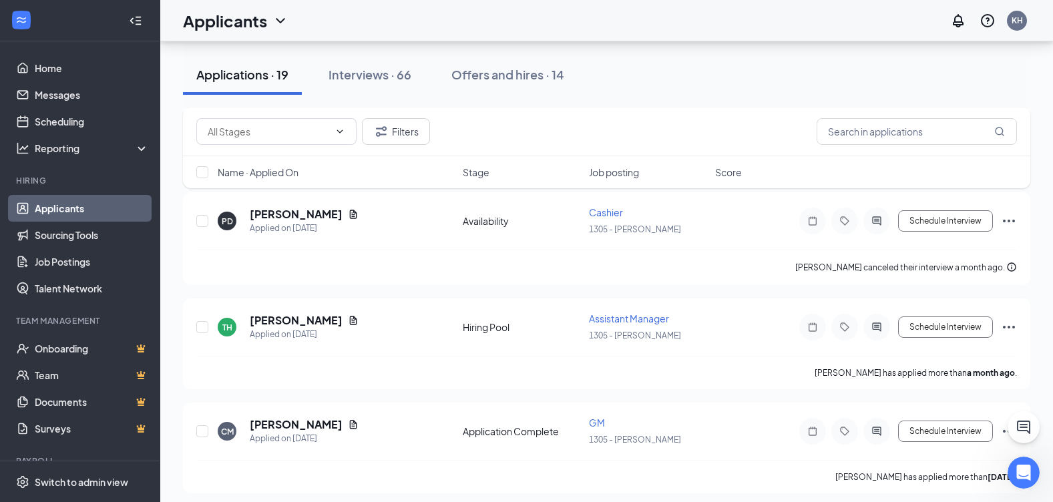
click at [531, 126] on div "Filters" at bounding box center [606, 131] width 821 height 27
